Goal: Task Accomplishment & Management: Use online tool/utility

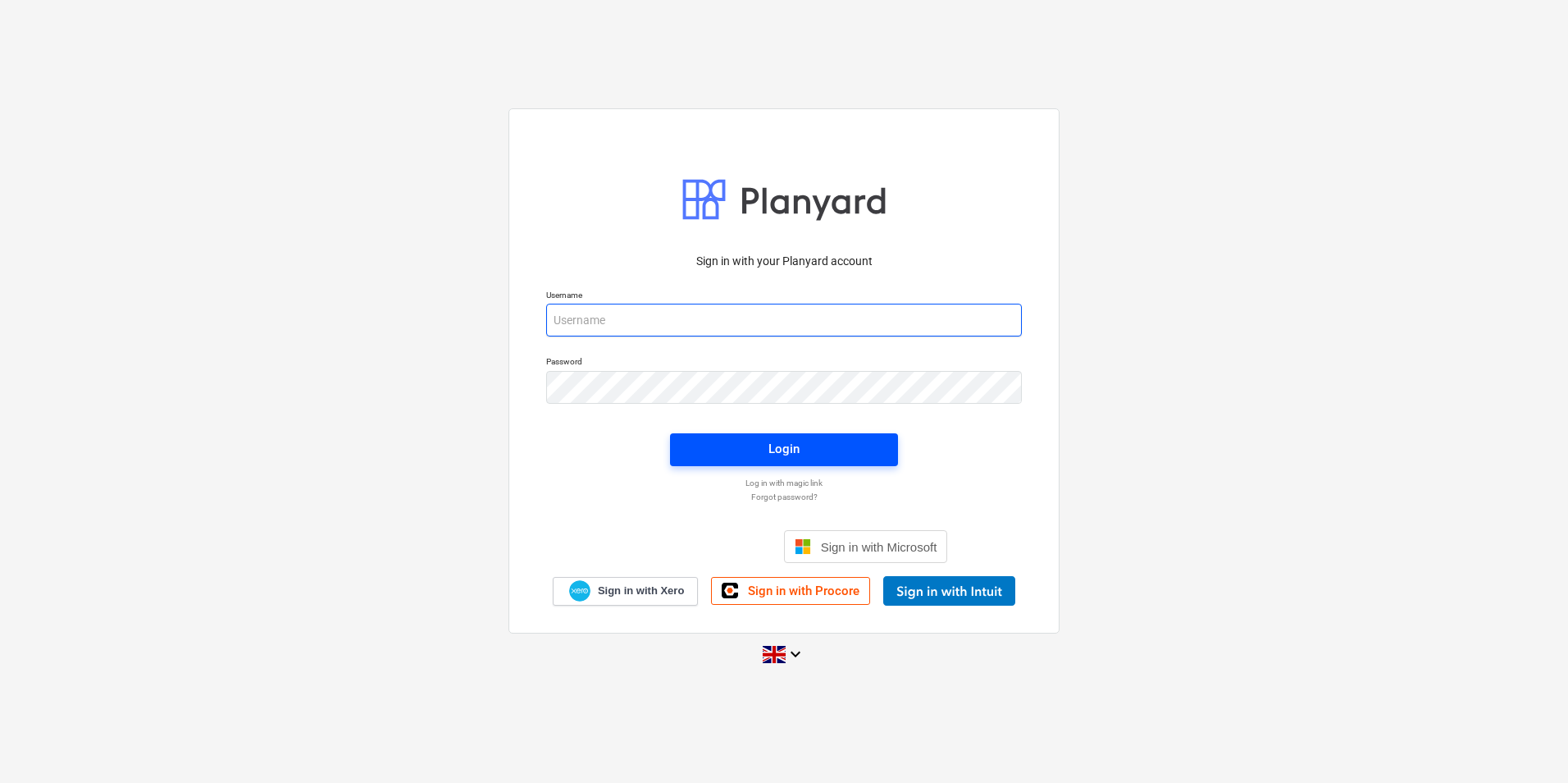
type input "[PERSON_NAME][EMAIL_ADDRESS][DOMAIN_NAME]"
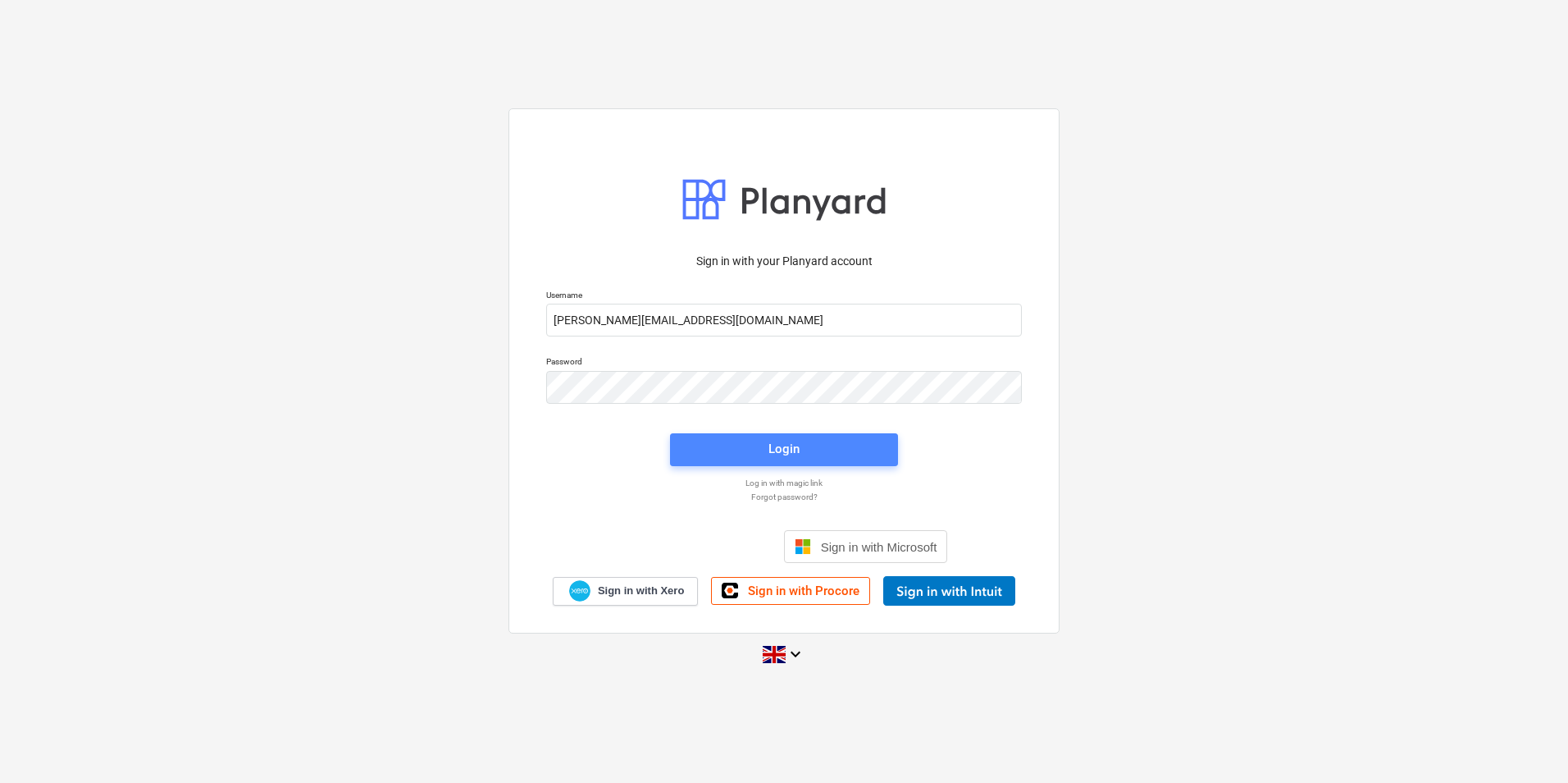
click at [822, 450] on span "Login" at bounding box center [784, 448] width 188 height 21
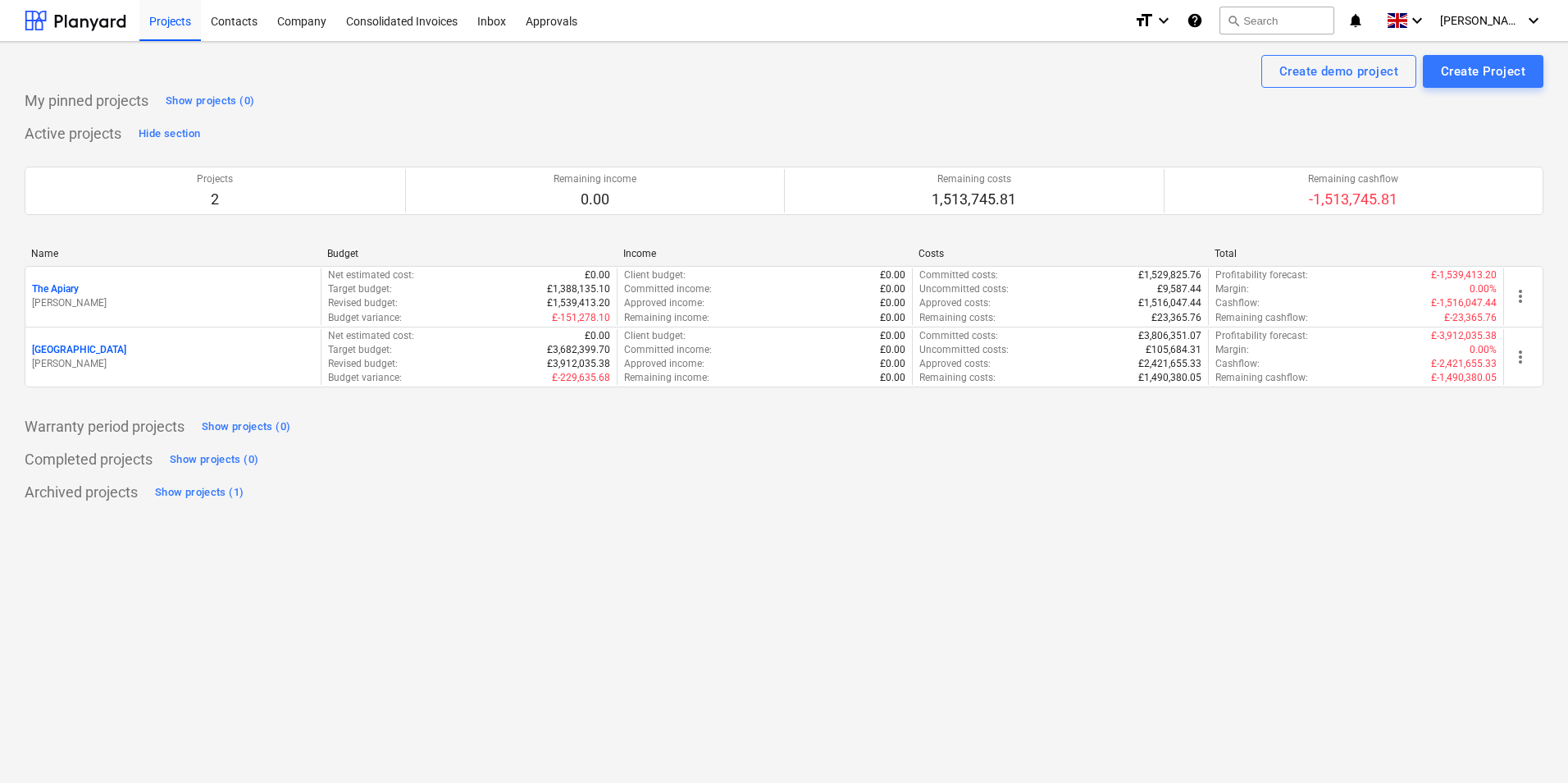
click at [115, 349] on div "[GEOGRAPHIC_DATA]" at bounding box center [173, 349] width 282 height 14
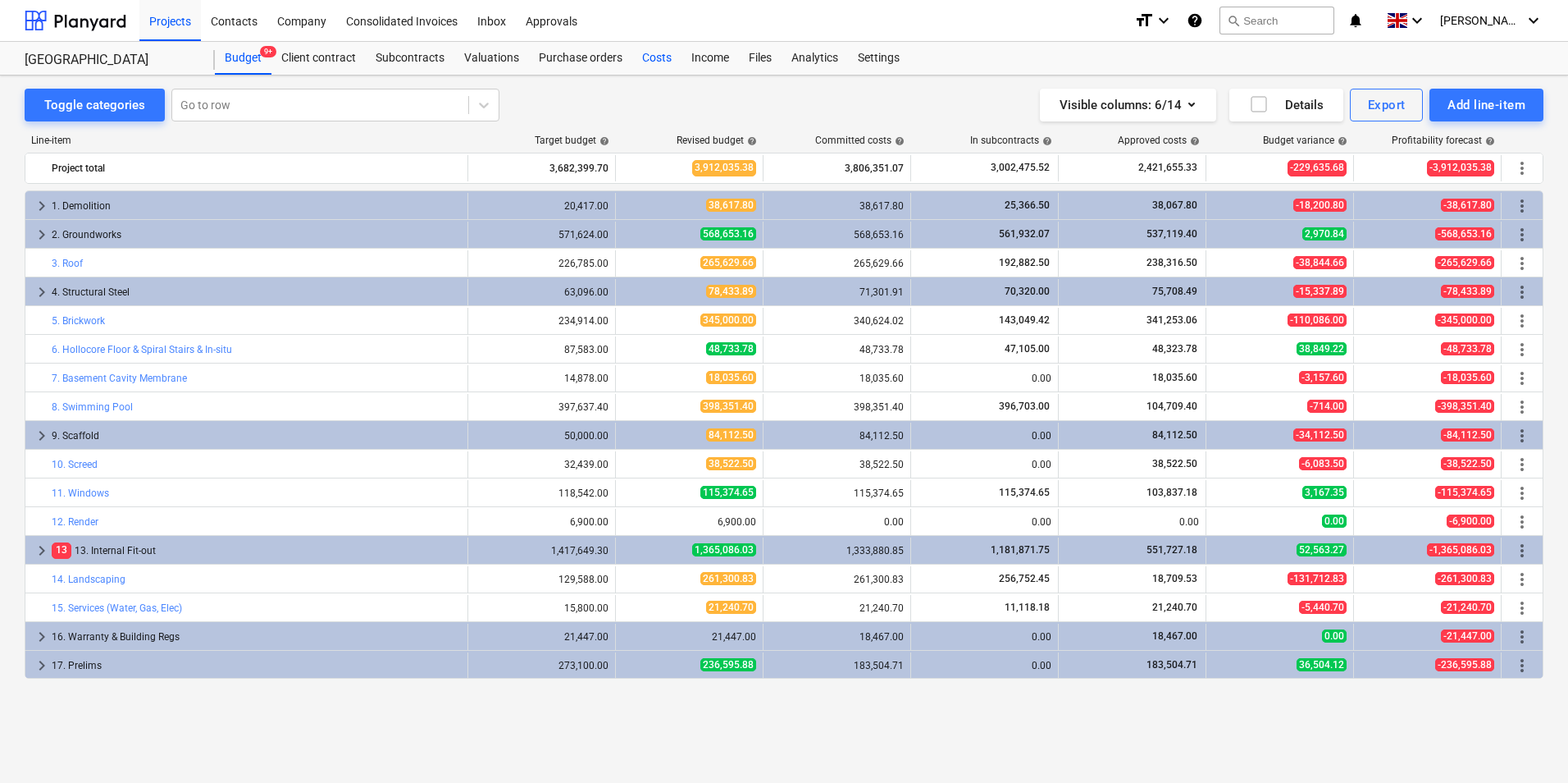
click at [659, 56] on div "Costs" at bounding box center [656, 58] width 49 height 33
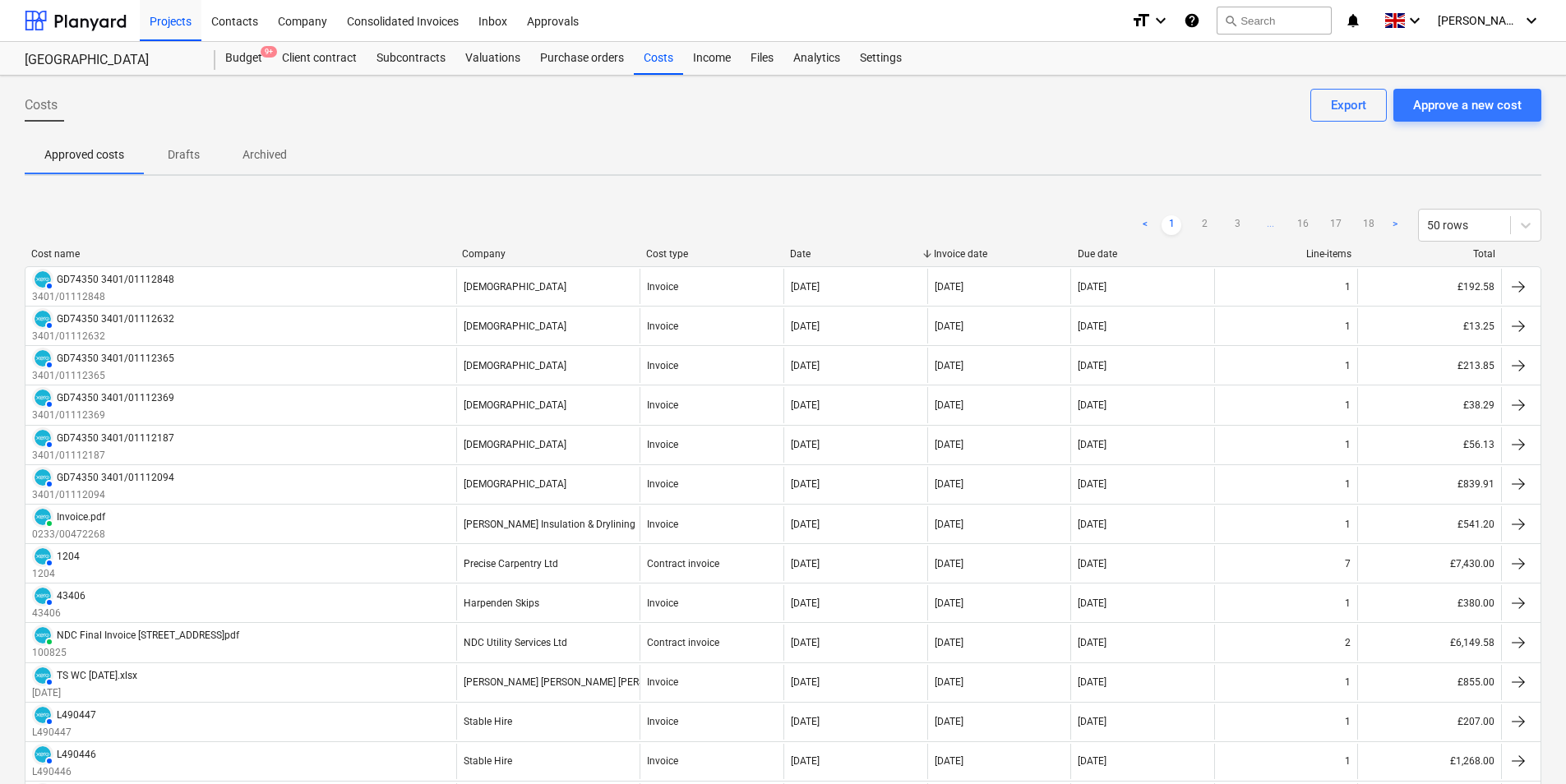
drag, startPoint x: 1455, startPoint y: 96, endPoint x: 1246, endPoint y: 6, distance: 227.6
click at [1455, 95] on div "Approve a new cost" at bounding box center [1467, 105] width 108 height 21
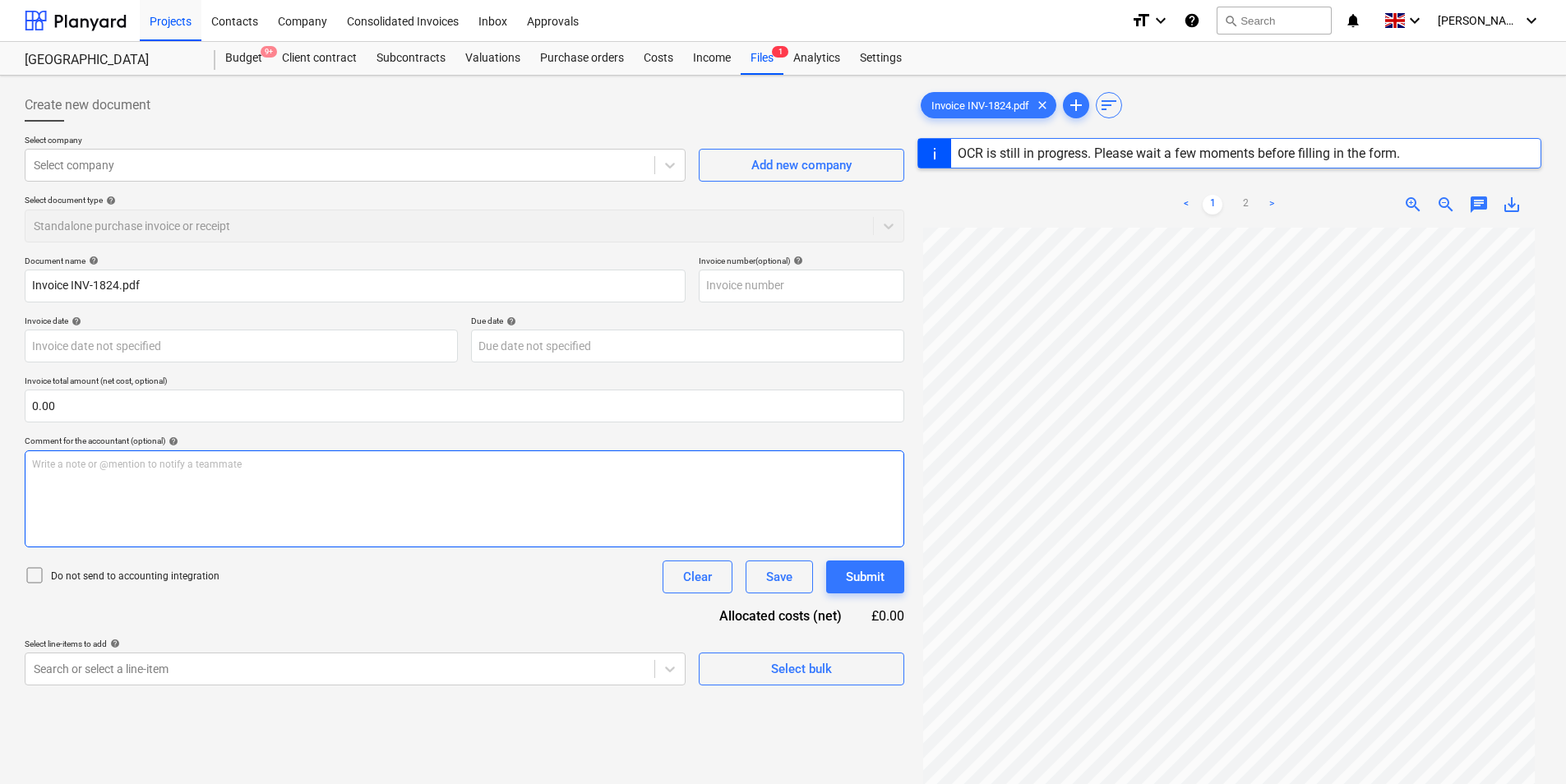
type input "INV-1824"
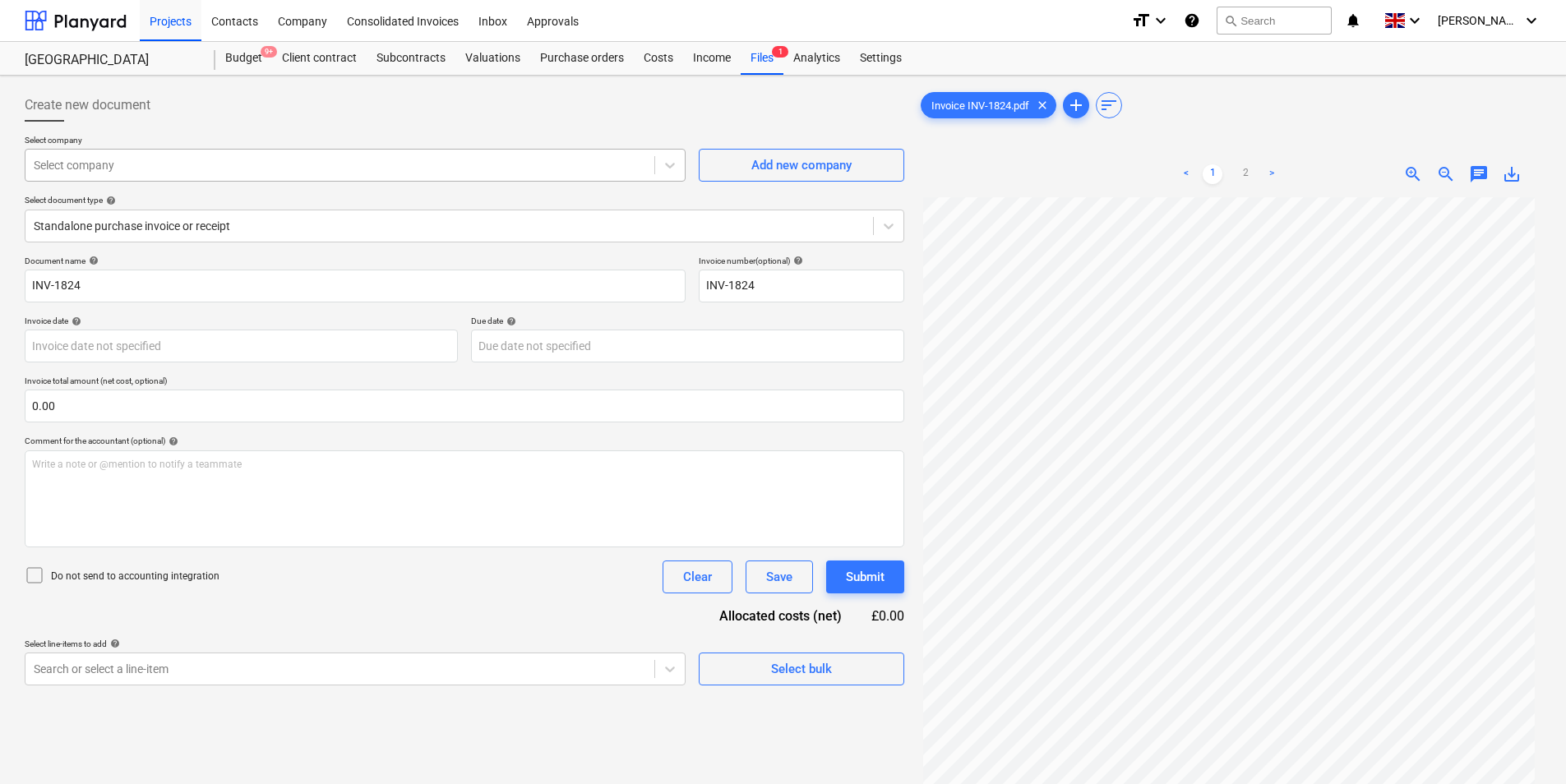
click at [296, 168] on div at bounding box center [339, 166] width 612 height 17
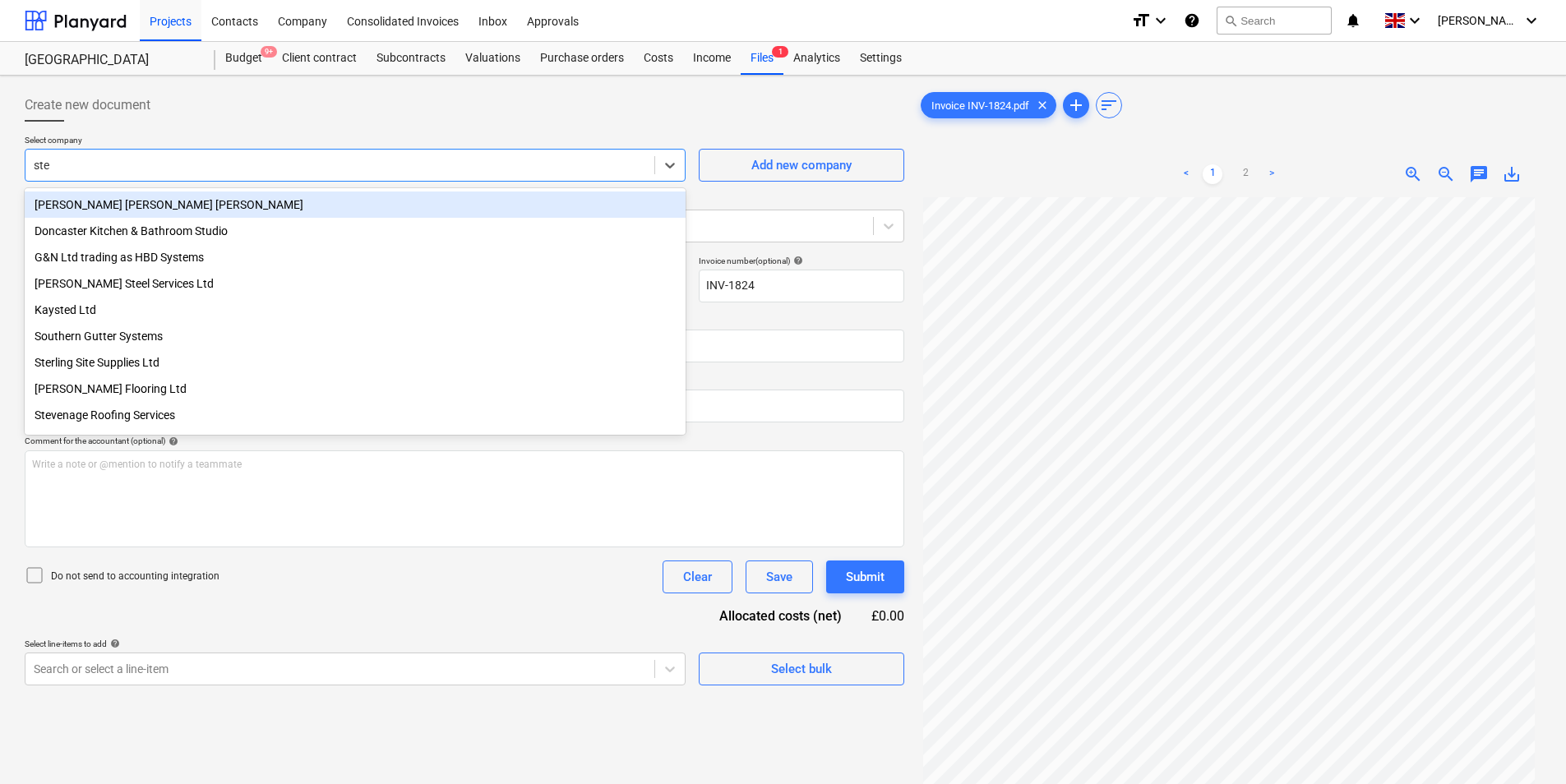
type input "stee"
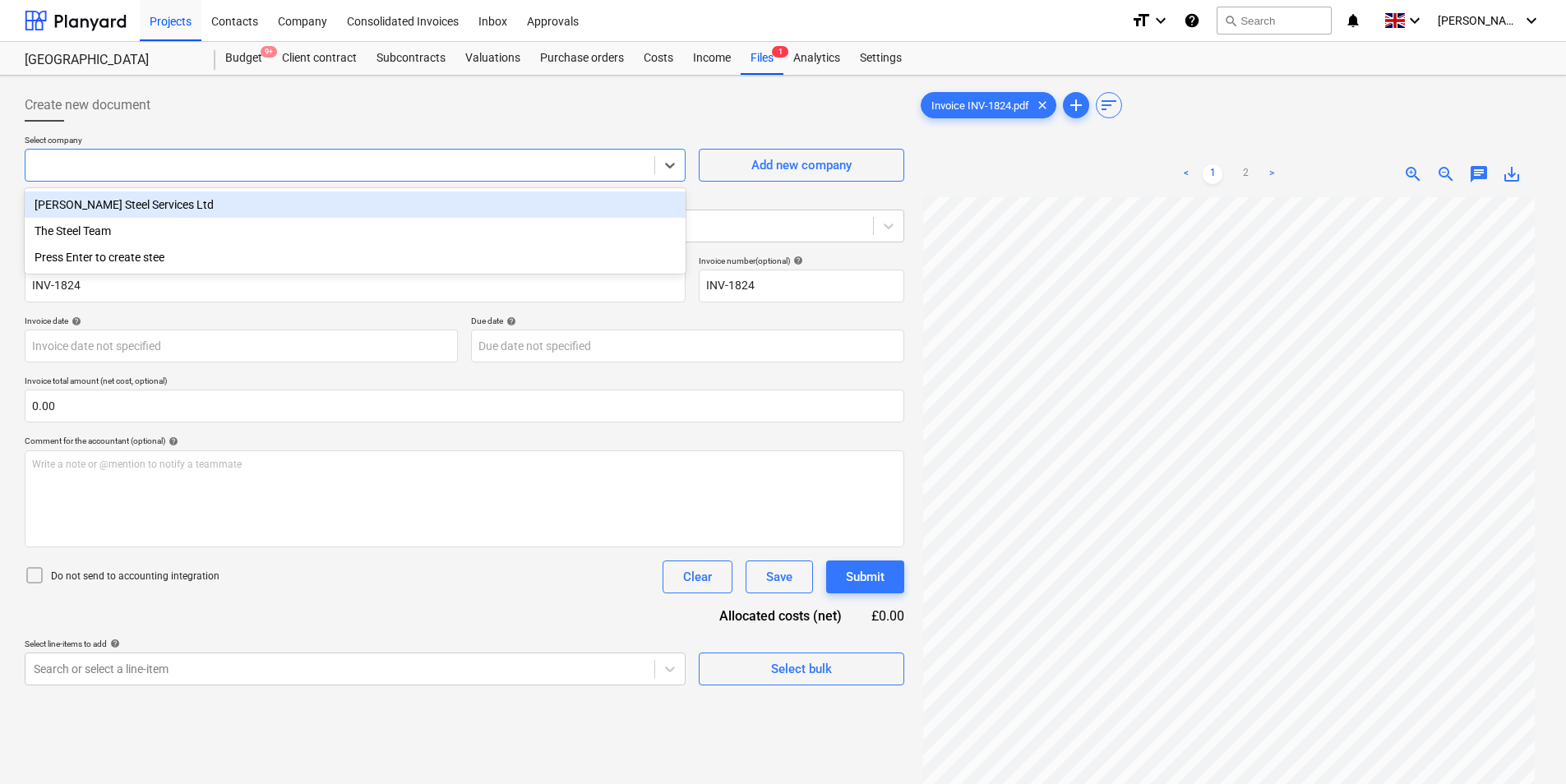
drag, startPoint x: 290, startPoint y: 165, endPoint x: -566, endPoint y: 209, distance: 857.1
click at [0, 209] on html "Projects Contacts Company Consolidated Invoices Inbox Approvals format_size key…" at bounding box center [783, 392] width 1566 height 784
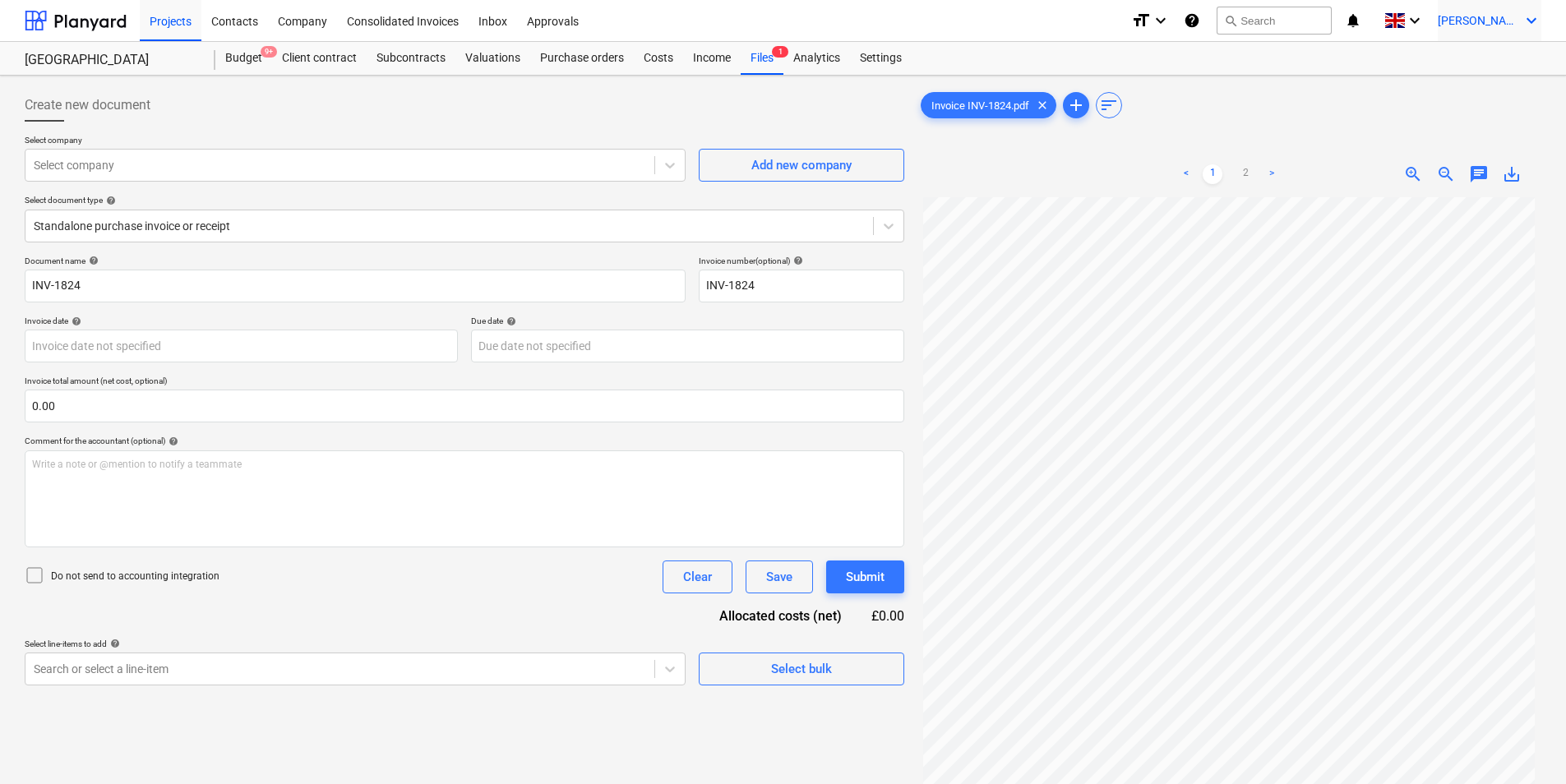
click at [1531, 24] on icon "keyboard_arrow_down" at bounding box center [1531, 20] width 19 height 19
click at [1506, 92] on div "Log out" at bounding box center [1492, 90] width 99 height 26
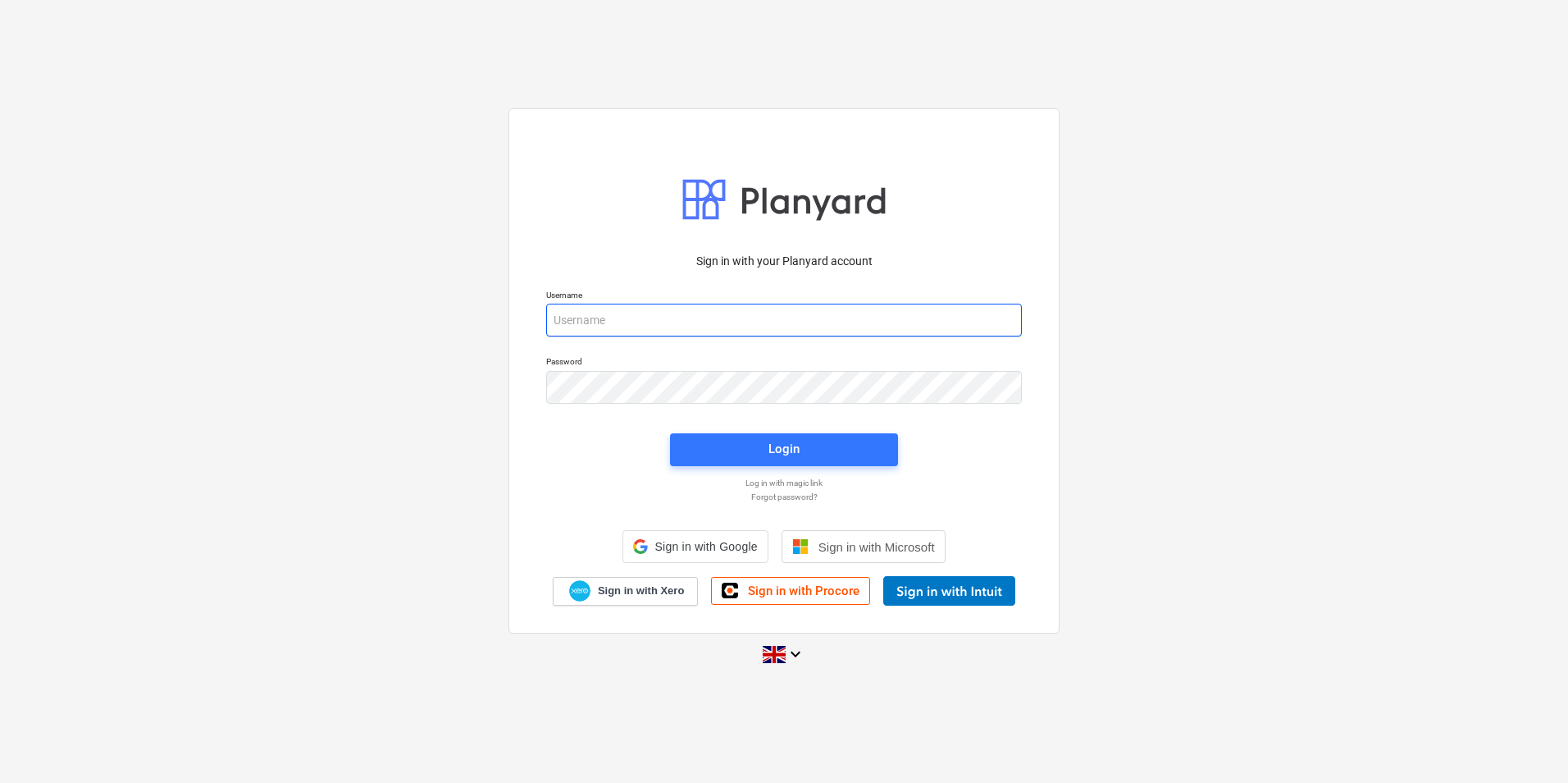
type input "[PERSON_NAME][EMAIL_ADDRESS][DOMAIN_NAME]"
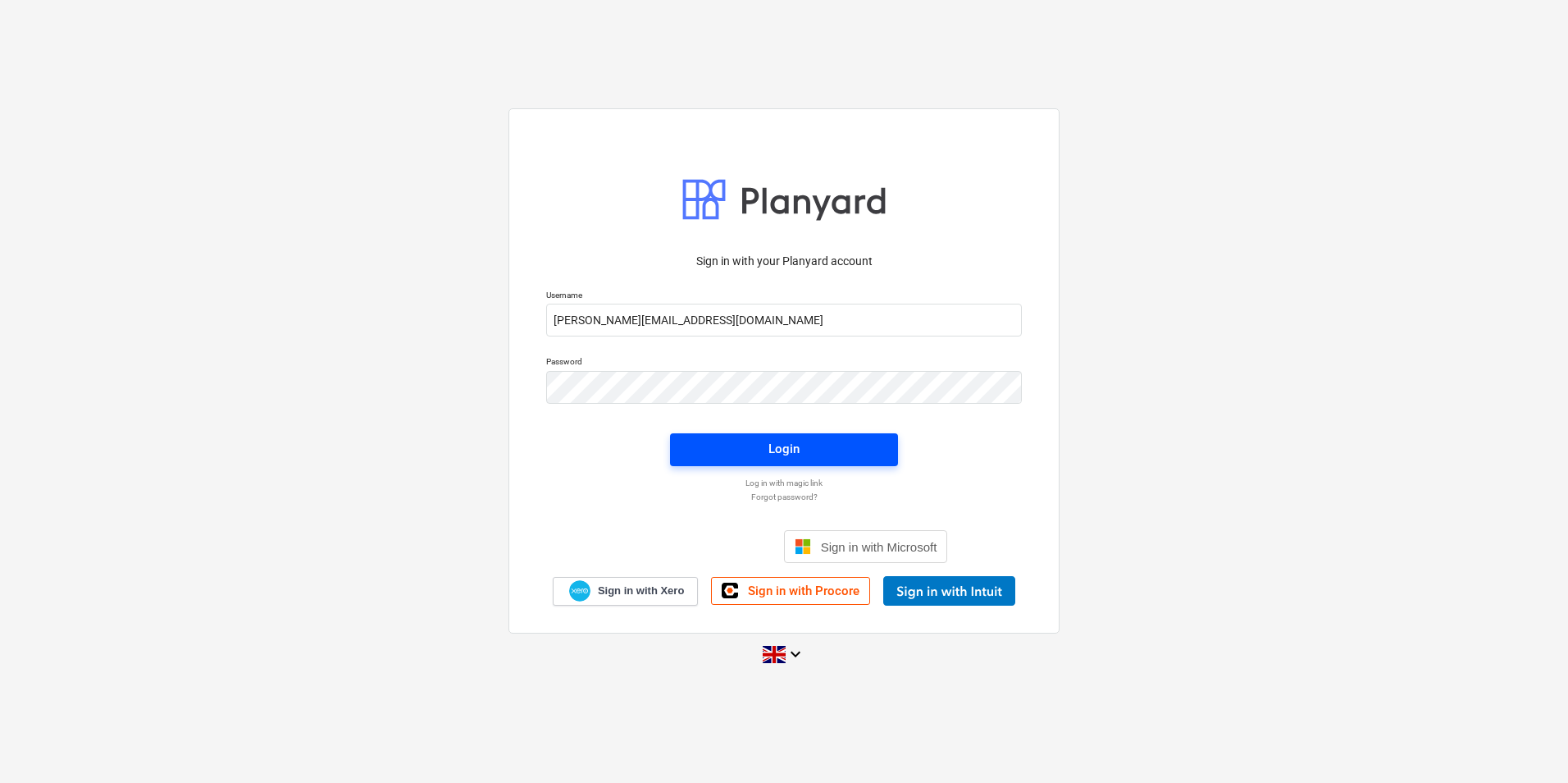
click at [744, 445] on span "Login" at bounding box center [784, 448] width 188 height 21
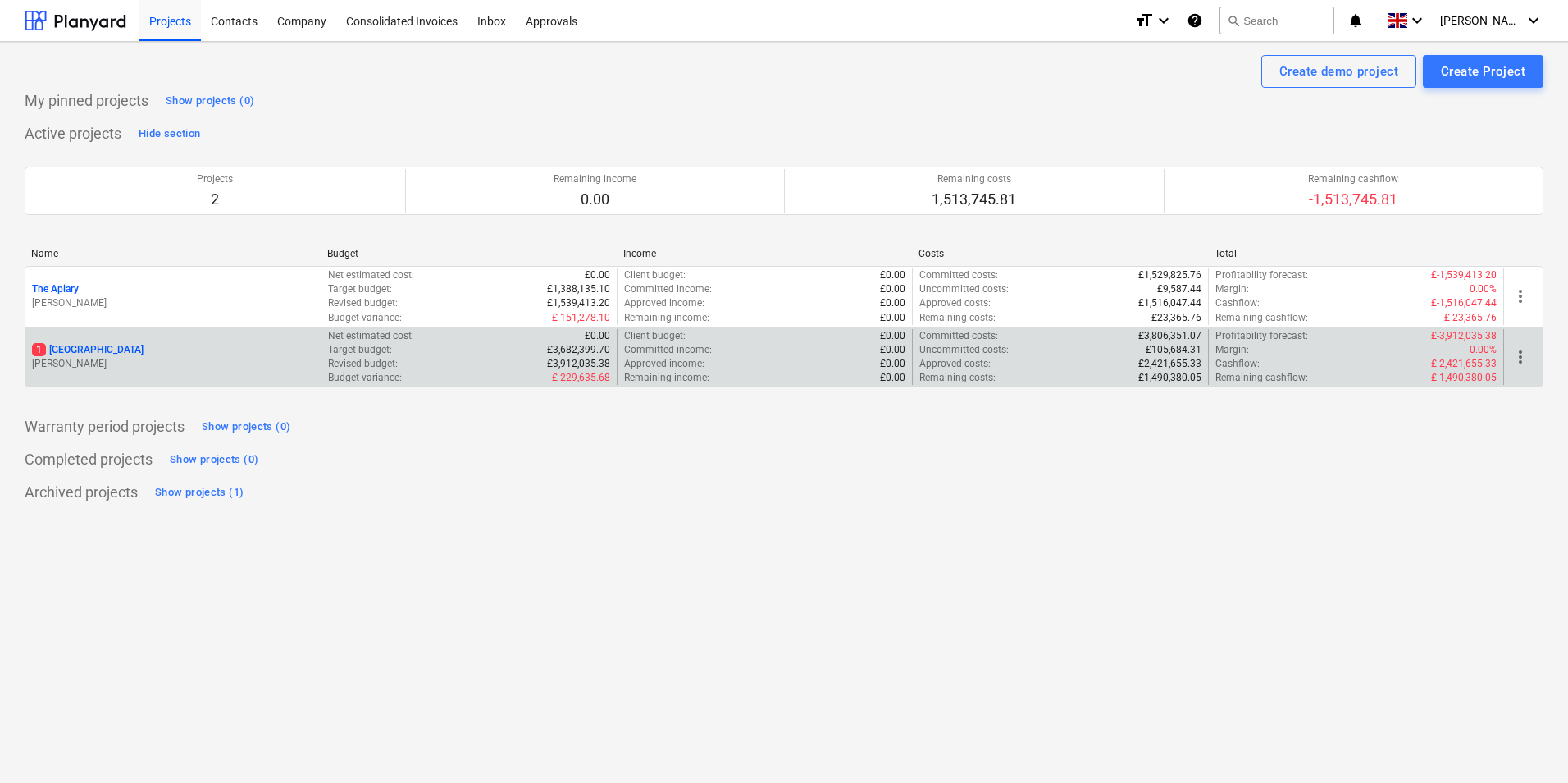
click at [230, 363] on p "[PERSON_NAME]" at bounding box center [173, 363] width 282 height 14
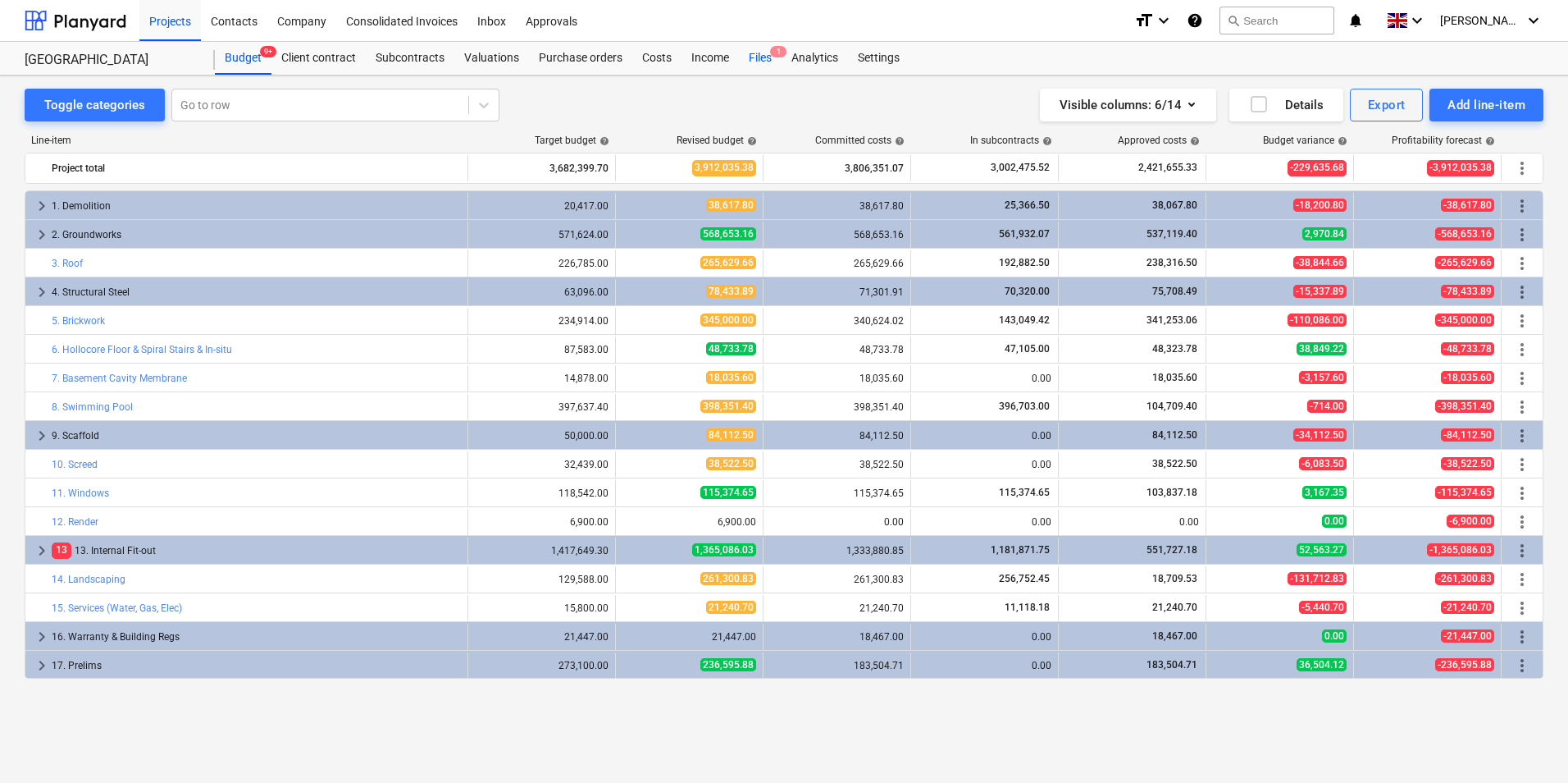
click at [761, 63] on div "Files 1" at bounding box center [760, 58] width 43 height 33
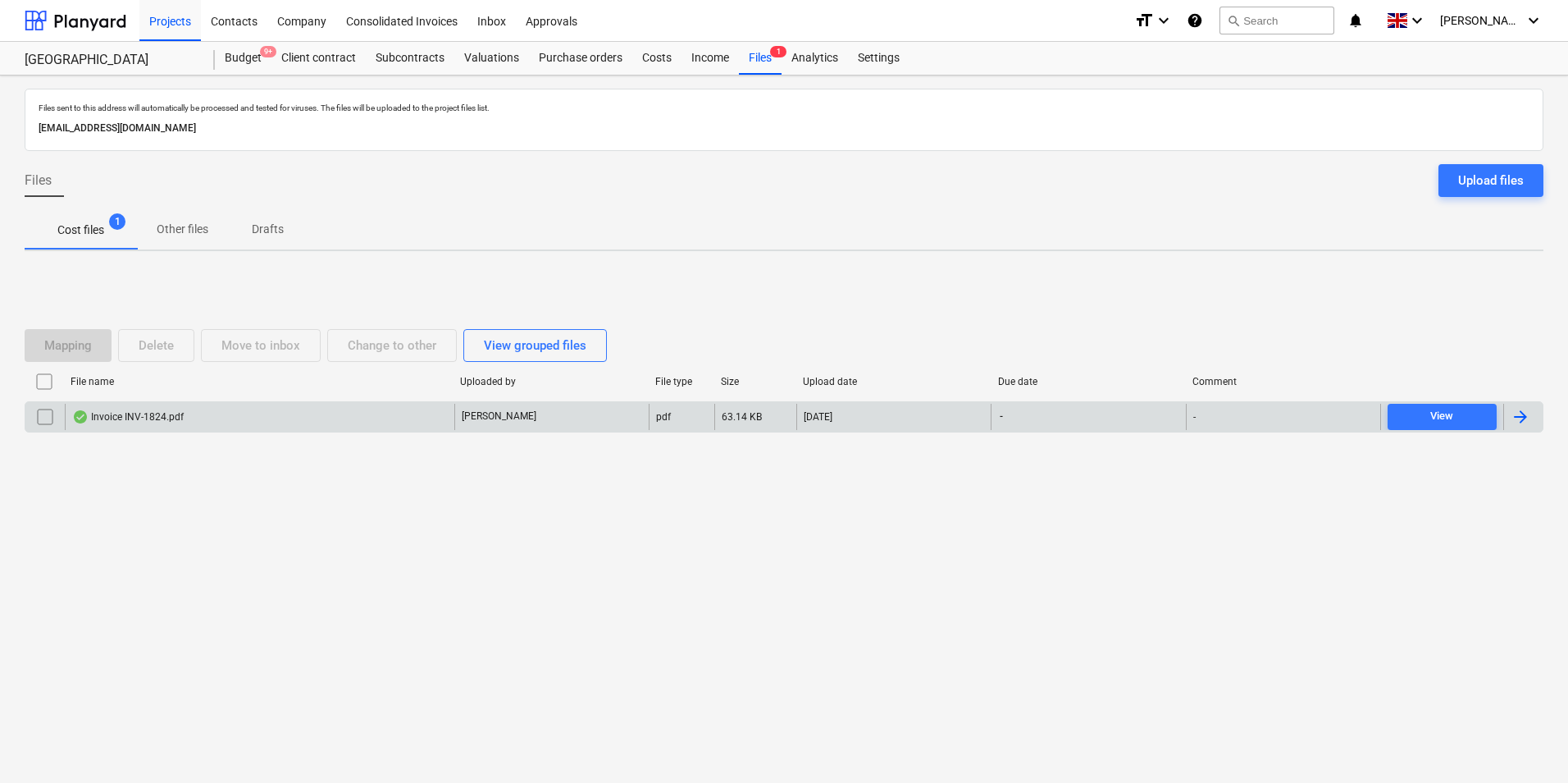
click at [46, 418] on input "checkbox" at bounding box center [45, 417] width 26 height 26
click at [84, 352] on div "Mapping" at bounding box center [67, 345] width 47 height 21
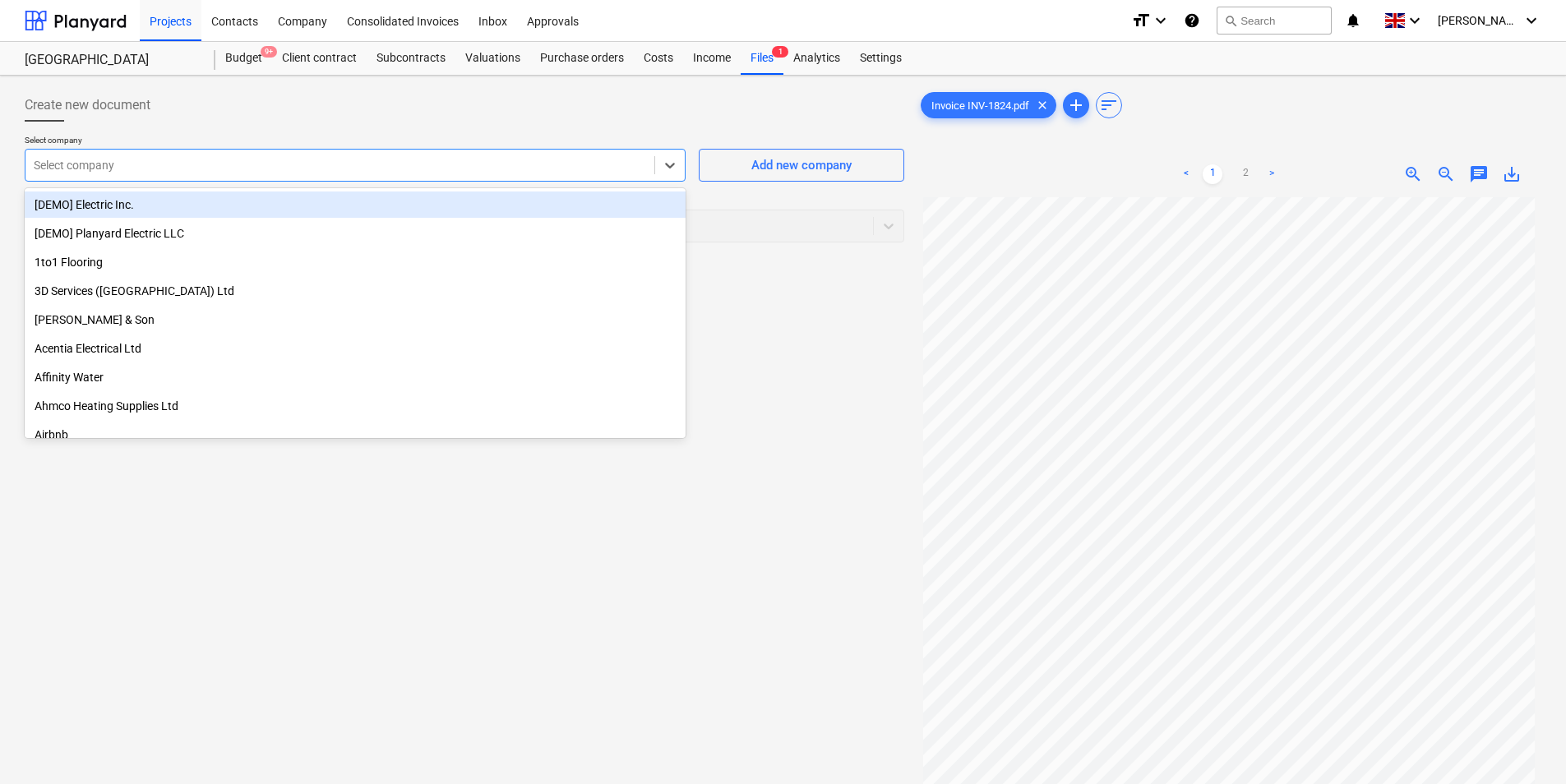
click at [489, 179] on div "Select company" at bounding box center [356, 166] width 661 height 33
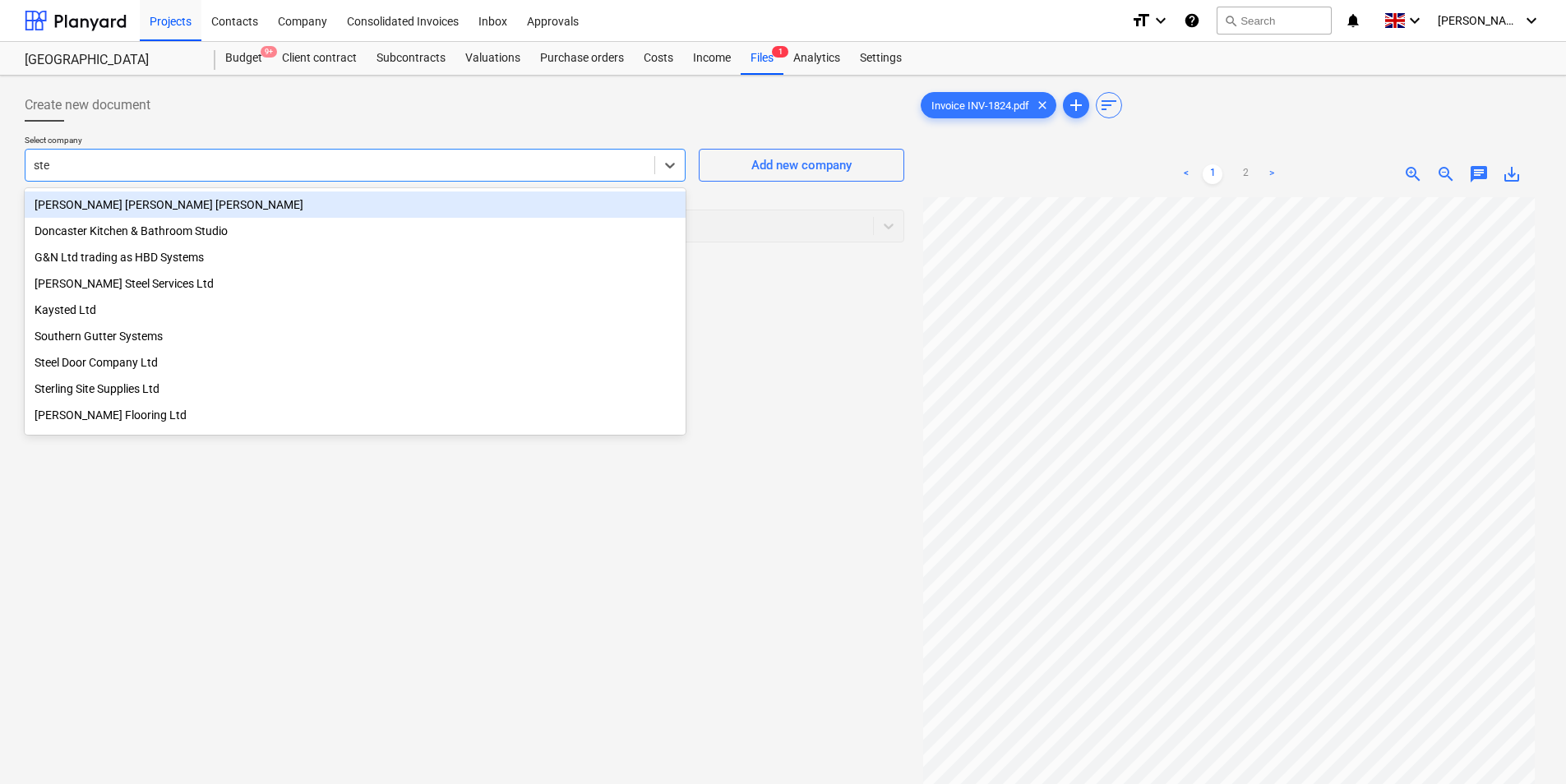
type input "stee"
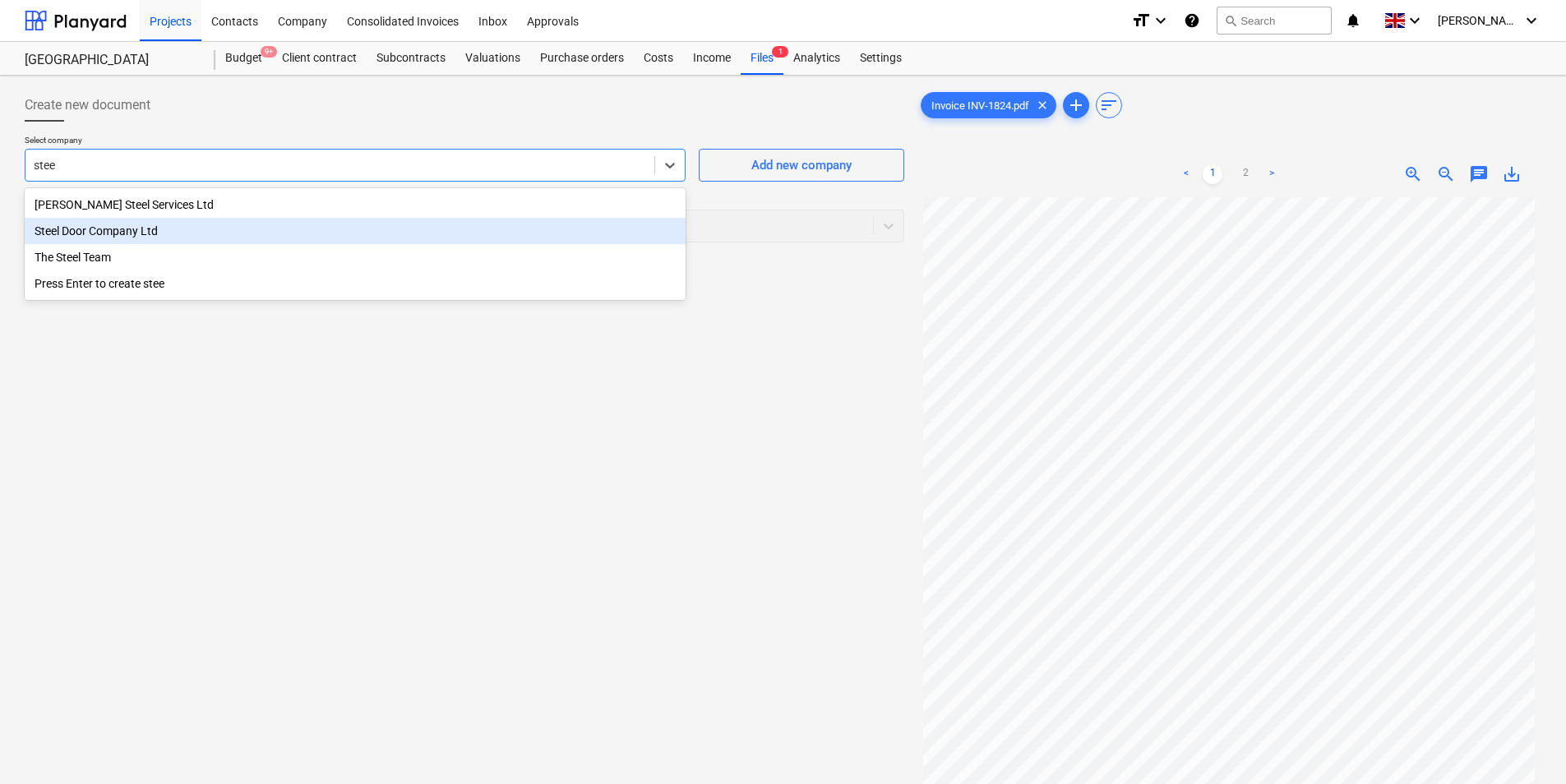
click at [283, 240] on div "Steel Door Company Ltd" at bounding box center [356, 230] width 661 height 26
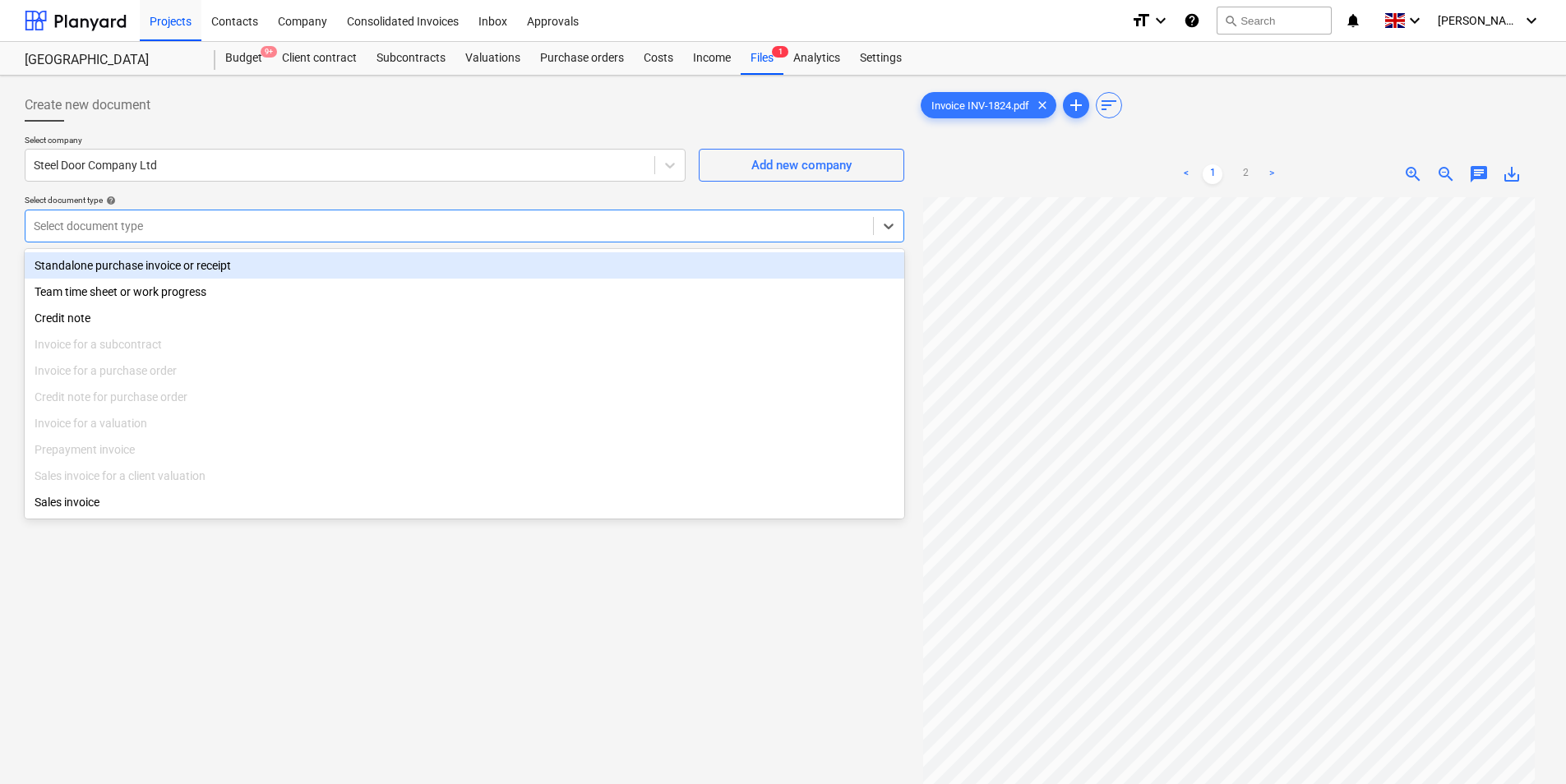
click at [295, 236] on div "Select document type" at bounding box center [449, 226] width 847 height 23
click at [279, 273] on div "Standalone purchase invoice or receipt" at bounding box center [465, 266] width 880 height 26
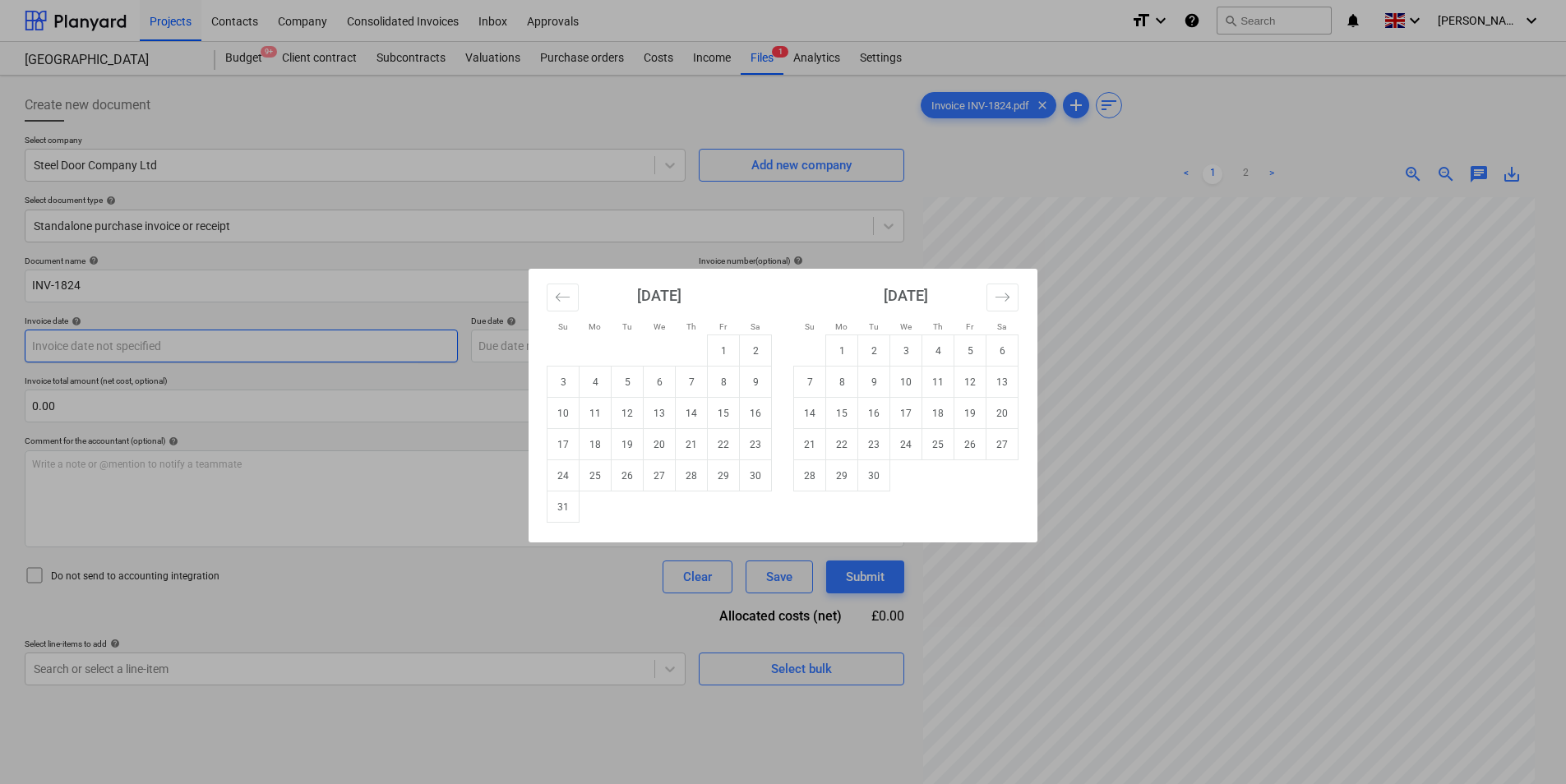
click at [106, 351] on body "Projects Contacts Company Consolidated Invoices Inbox Approvals format_size key…" at bounding box center [783, 392] width 1566 height 784
click at [625, 383] on td "5" at bounding box center [628, 382] width 32 height 31
type input "[DATE]"
click at [595, 353] on body "Projects Contacts Company Consolidated Invoices Inbox Approvals format_size key…" at bounding box center [783, 392] width 1566 height 784
click at [630, 385] on td "5" at bounding box center [628, 382] width 32 height 31
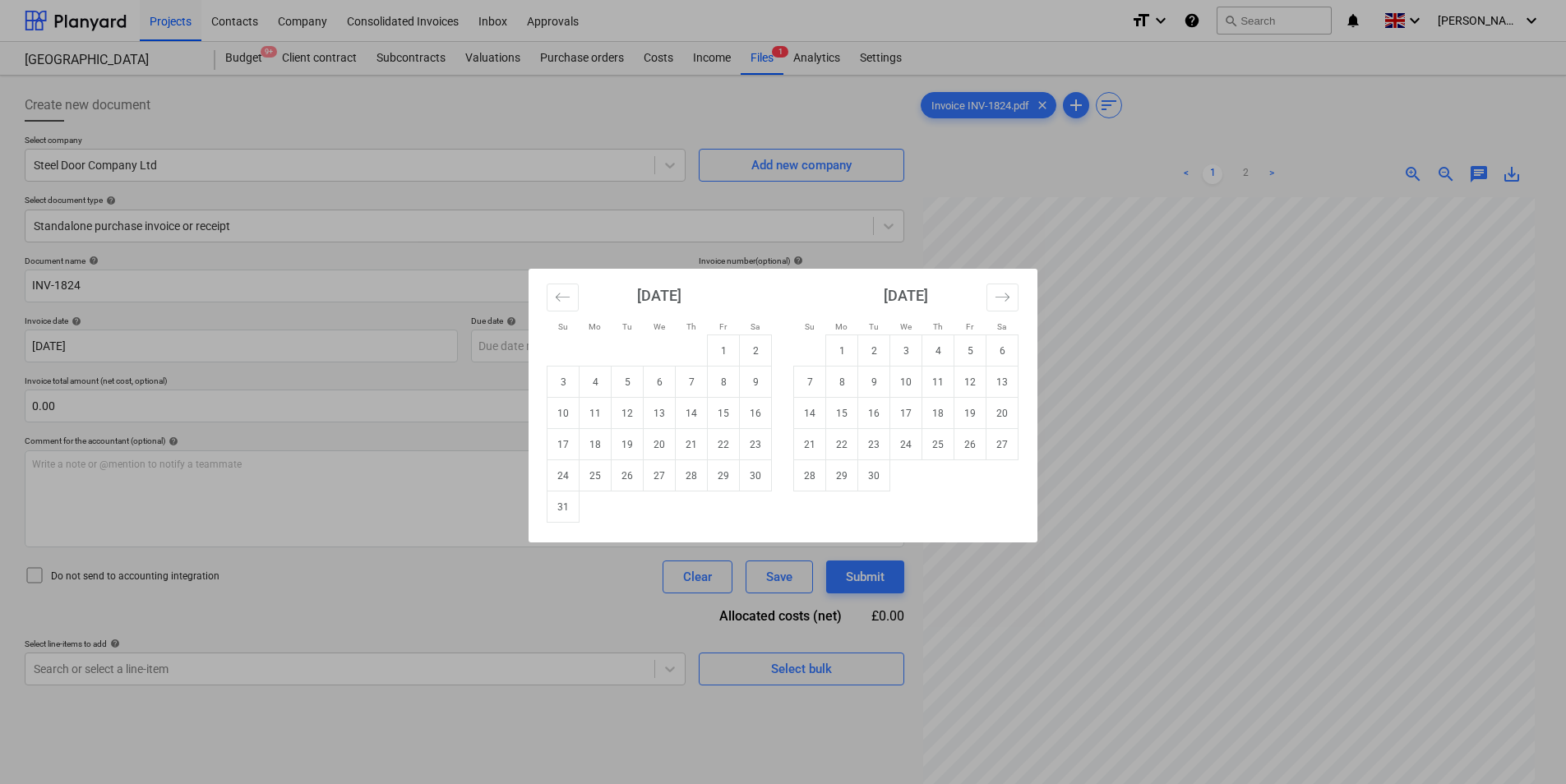
type input "[DATE]"
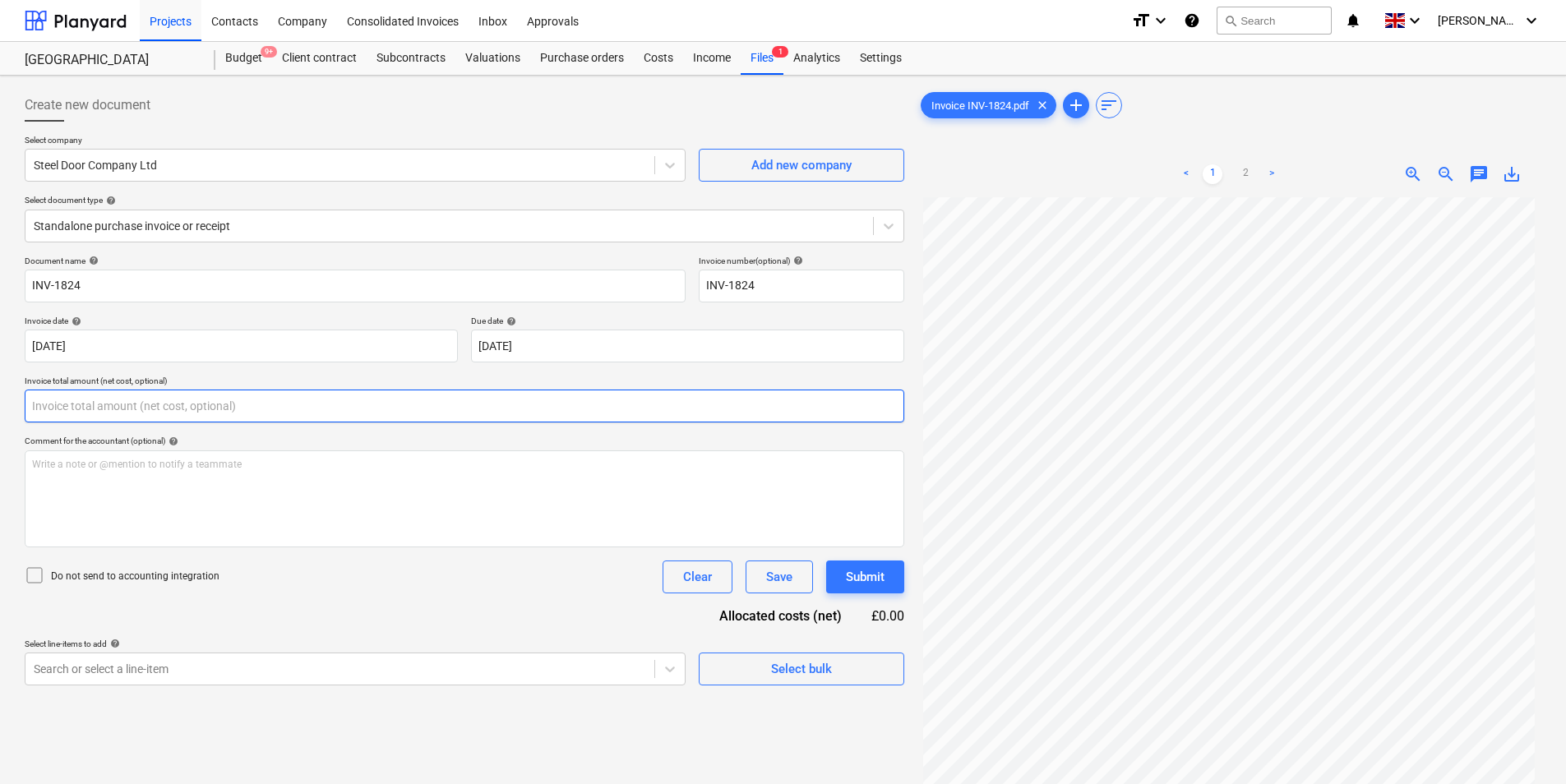
click at [204, 415] on input "text" at bounding box center [465, 406] width 880 height 33
type input "0.00"
click at [1046, 100] on span "clear" at bounding box center [1042, 105] width 19 height 19
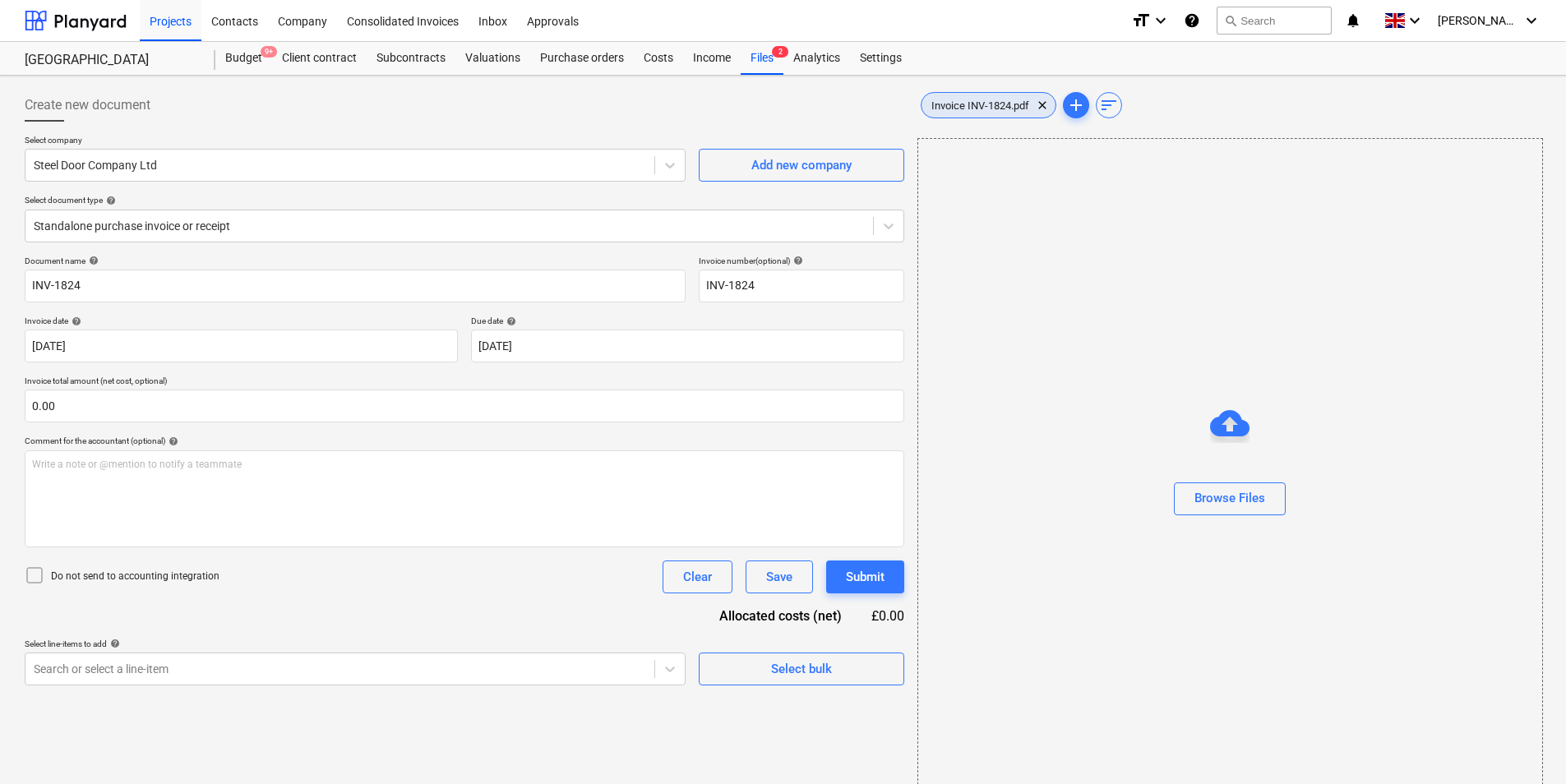
click at [965, 94] on div "Invoice INV-1824.pdf clear" at bounding box center [988, 105] width 135 height 26
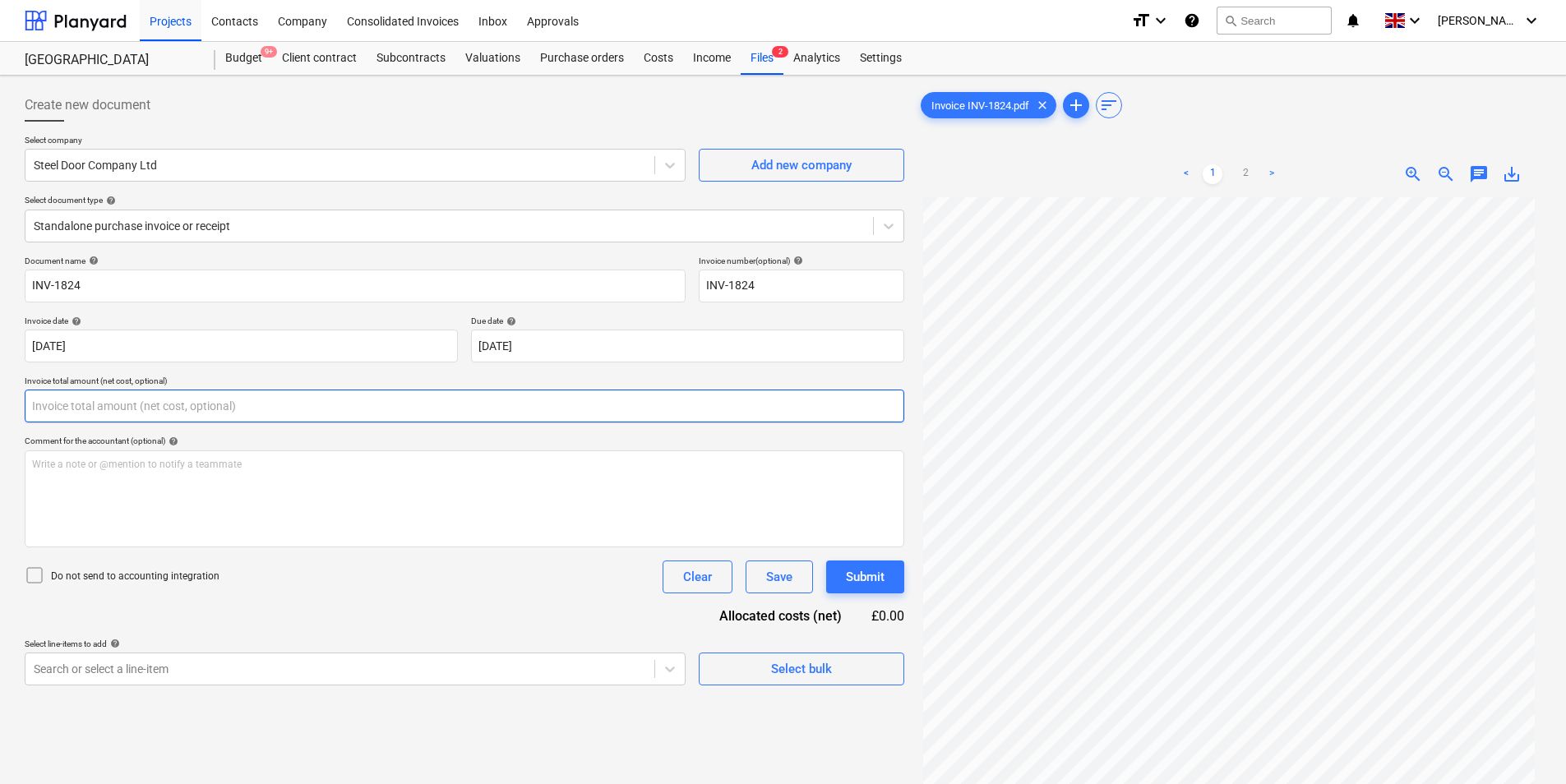
drag, startPoint x: 158, startPoint y: 407, endPoint x: 150, endPoint y: 398, distance: 12.0
click at [157, 407] on input "text" at bounding box center [465, 406] width 880 height 33
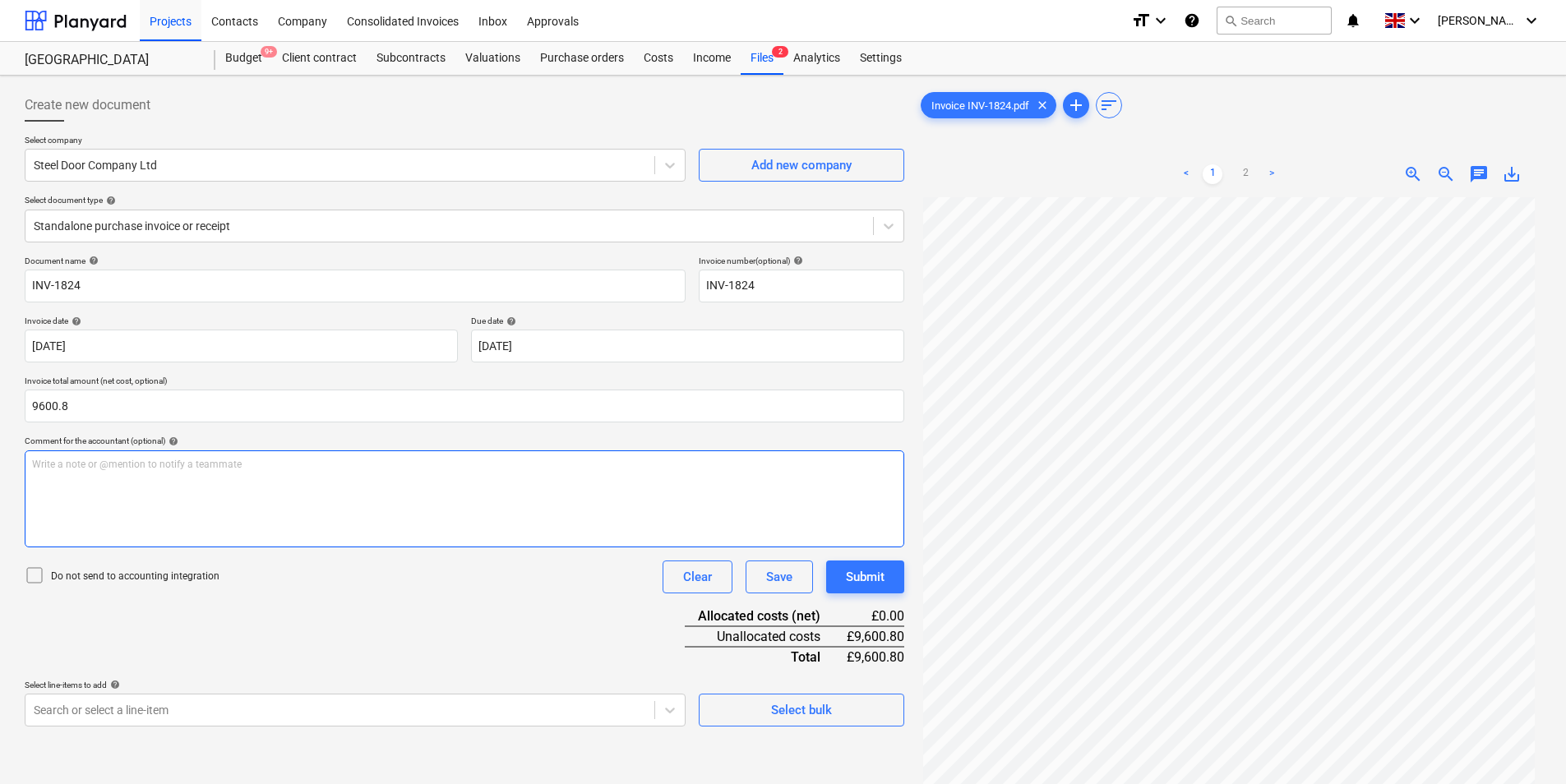
type input "9,600.80"
click at [121, 493] on div "Write a note or @mention to notify a teammate [PERSON_NAME]" at bounding box center [465, 499] width 880 height 97
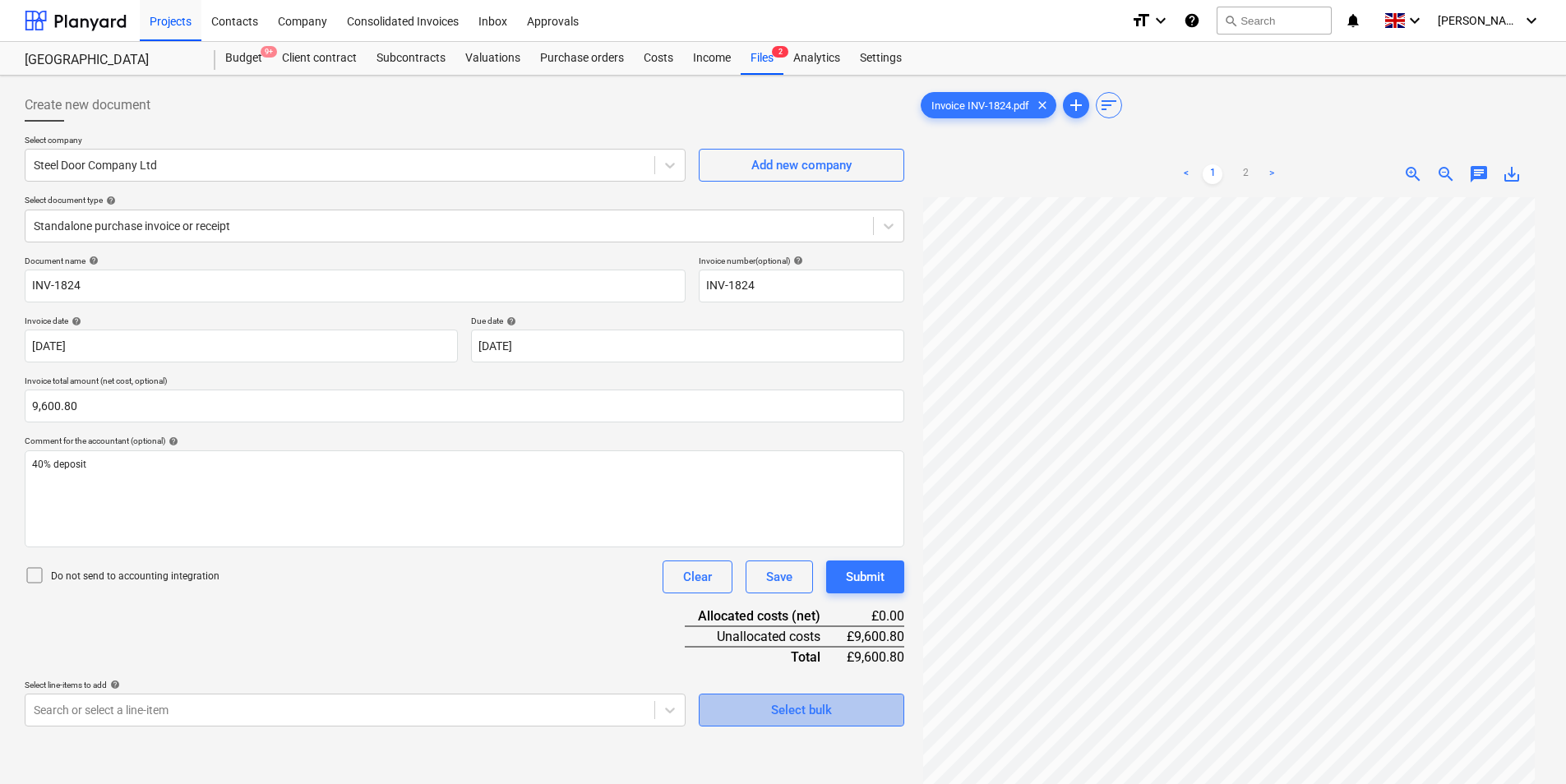
click at [795, 717] on div "Select bulk" at bounding box center [802, 710] width 61 height 21
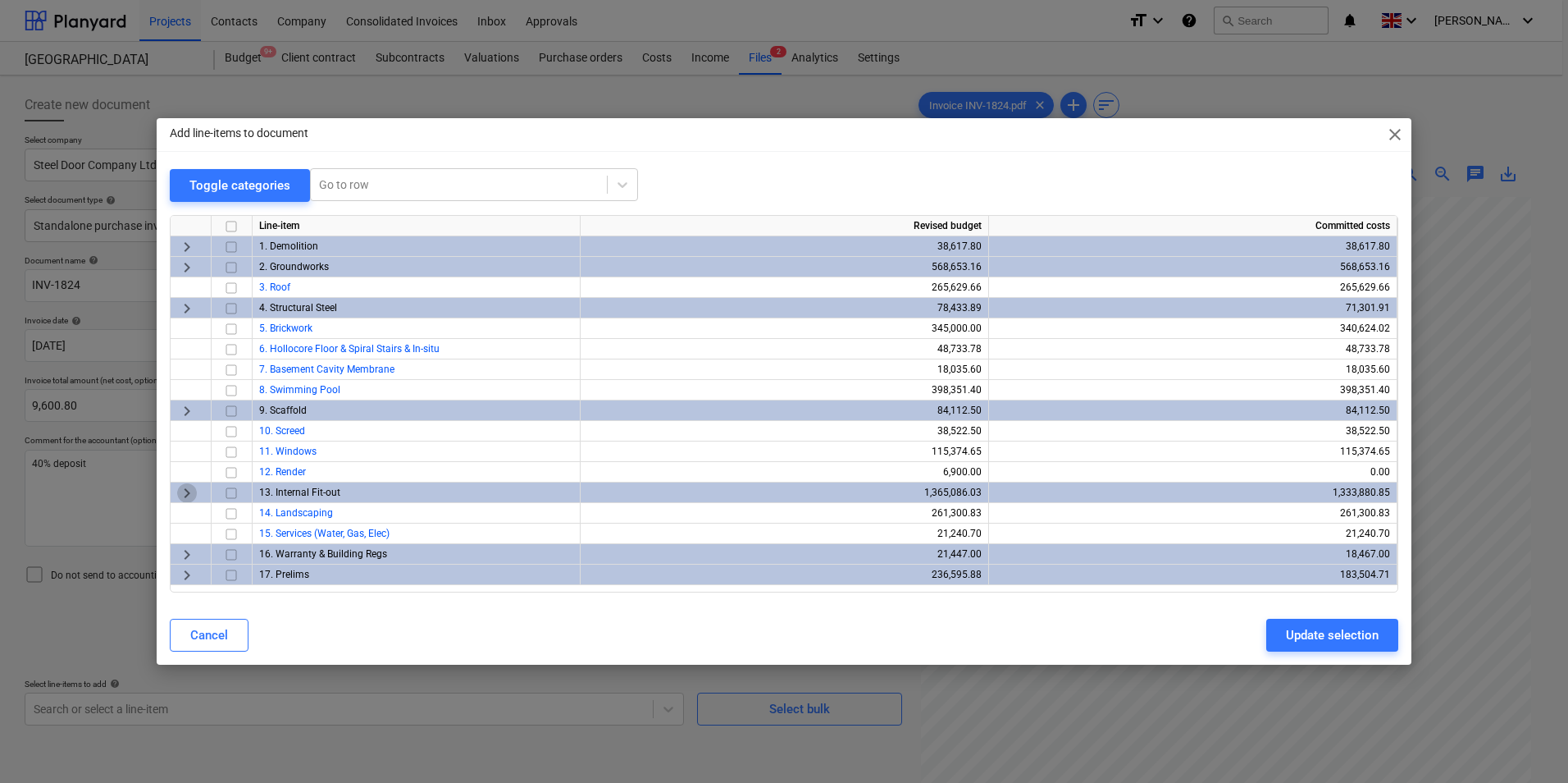
click at [187, 494] on span "keyboard_arrow_right" at bounding box center [187, 493] width 19 height 19
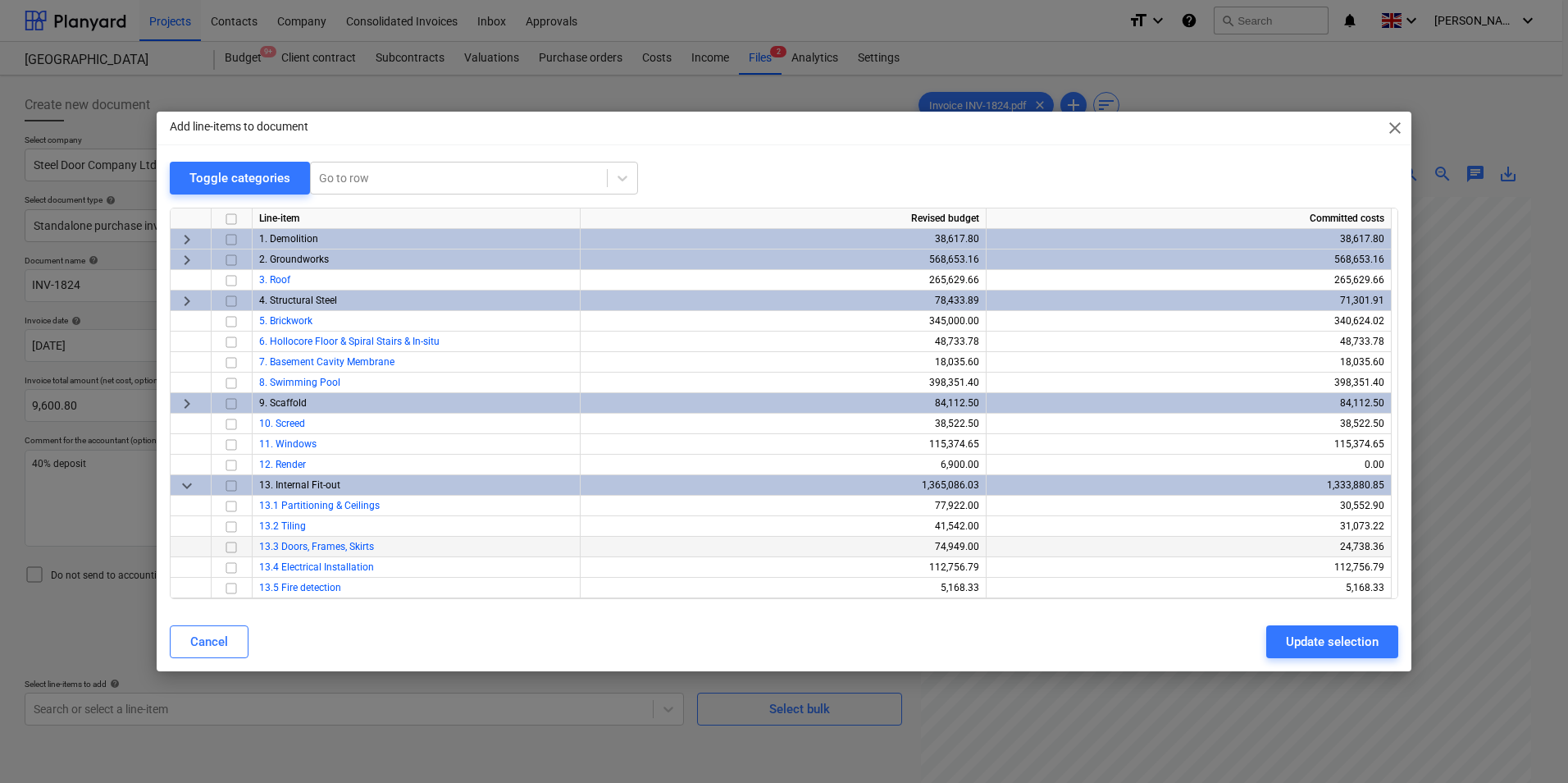
click at [229, 547] on input "checkbox" at bounding box center [231, 547] width 19 height 19
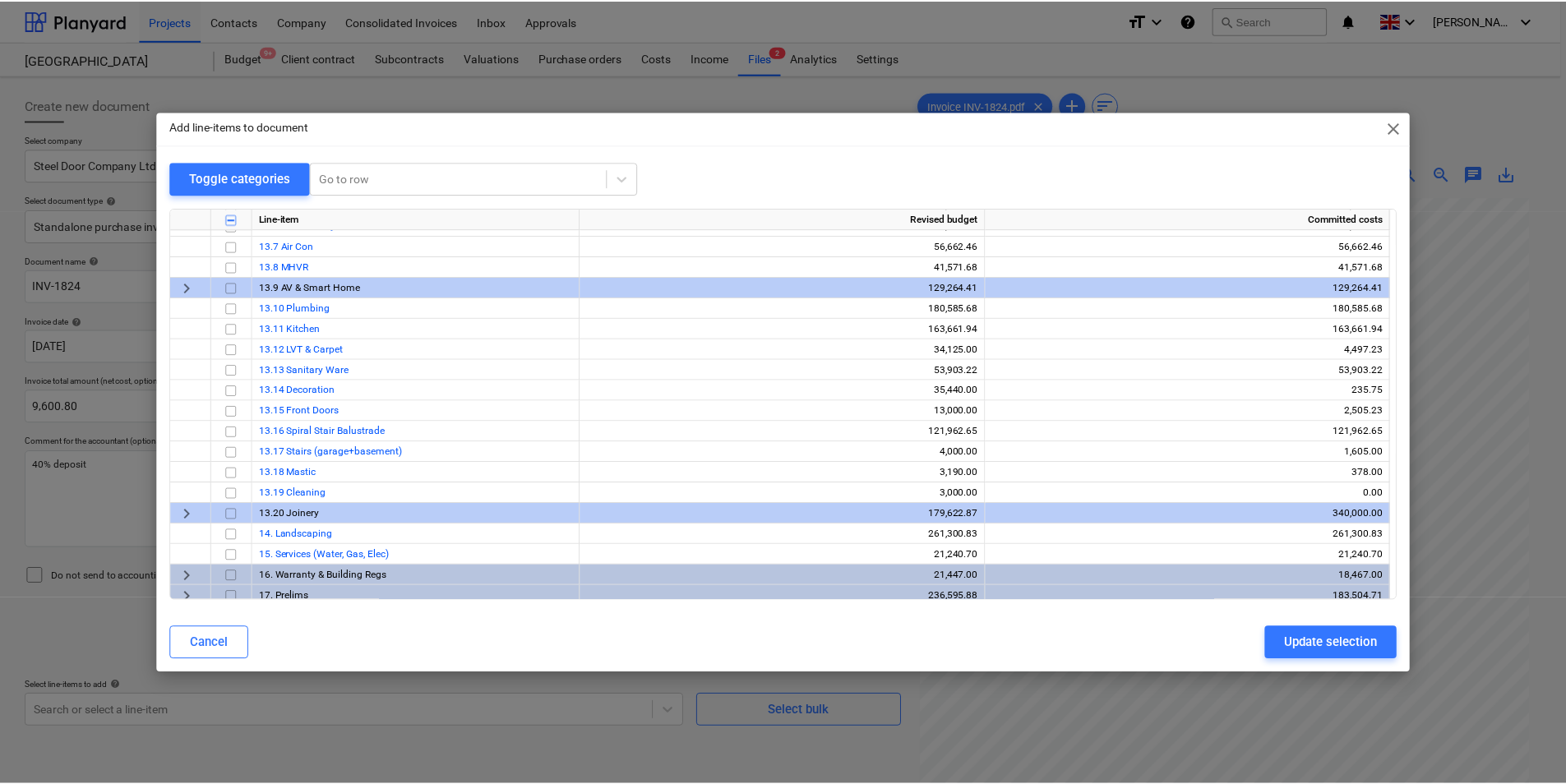
scroll to position [391, 0]
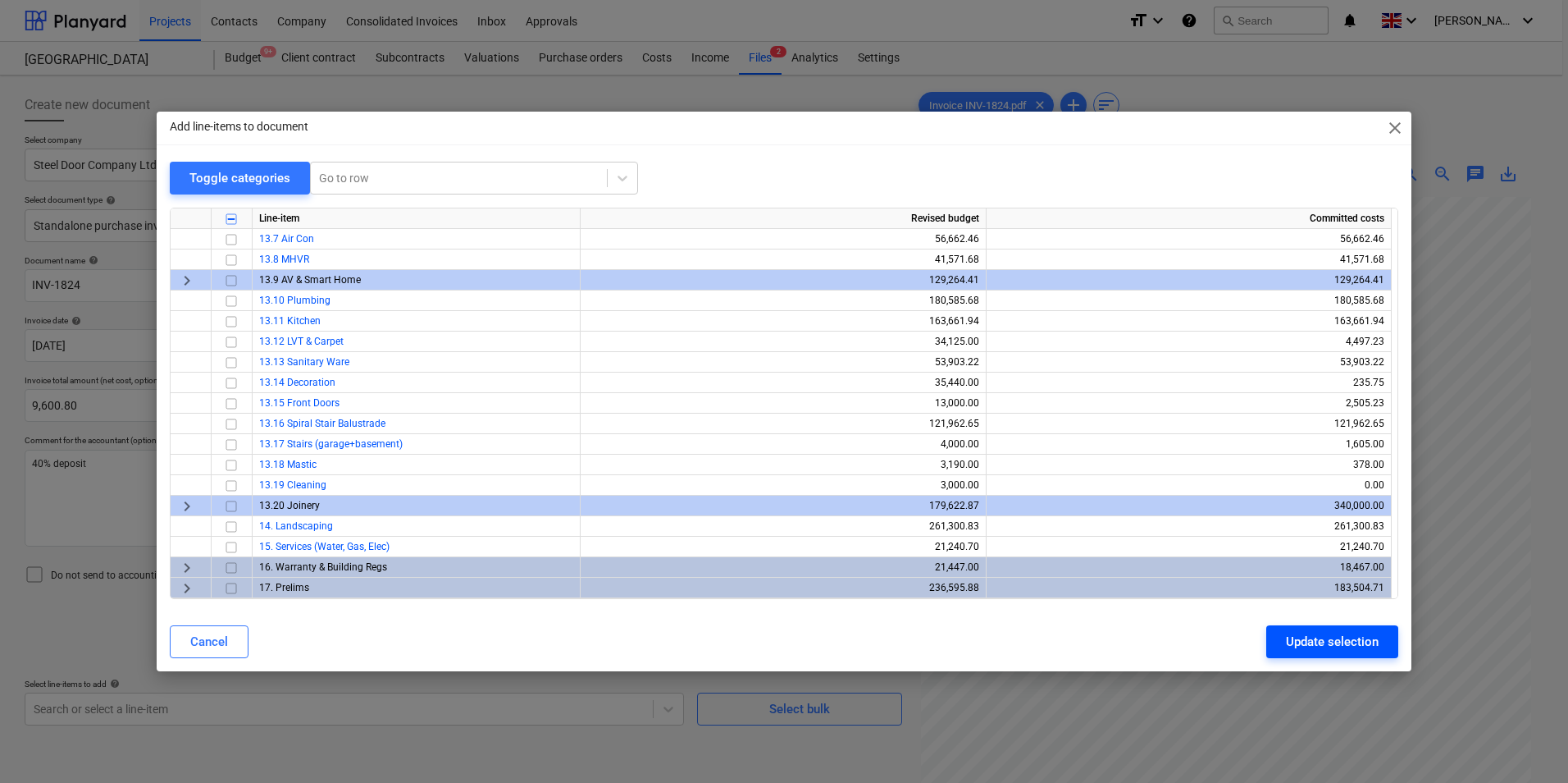
click at [1346, 632] on div "Update selection" at bounding box center [1332, 642] width 92 height 21
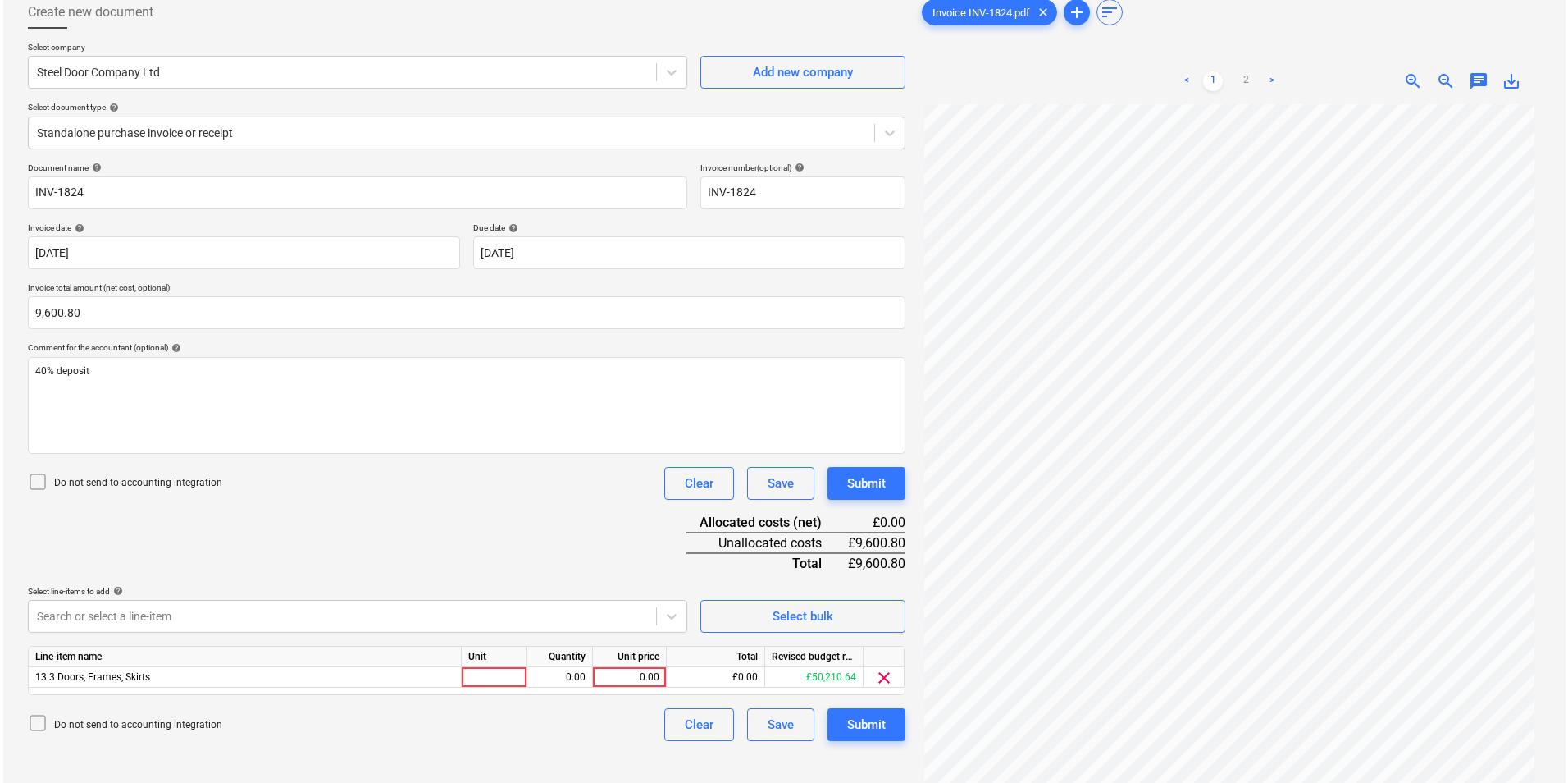
scroll to position [165, 0]
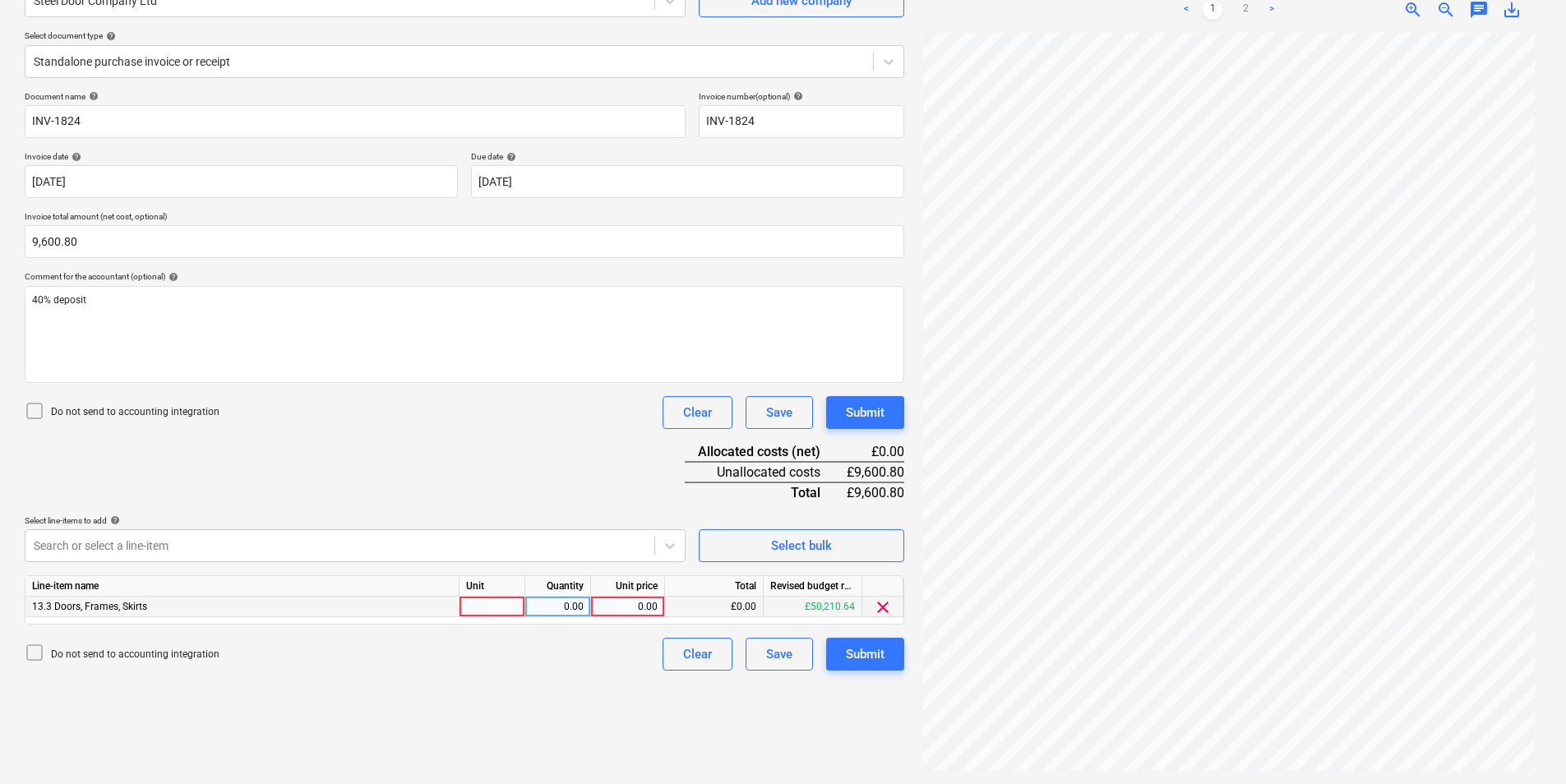
click at [476, 602] on div at bounding box center [492, 607] width 66 height 20
type input "ea"
type input "9600.8"
click at [842, 655] on button "Submit" at bounding box center [865, 654] width 78 height 33
